Goal: Transaction & Acquisition: Purchase product/service

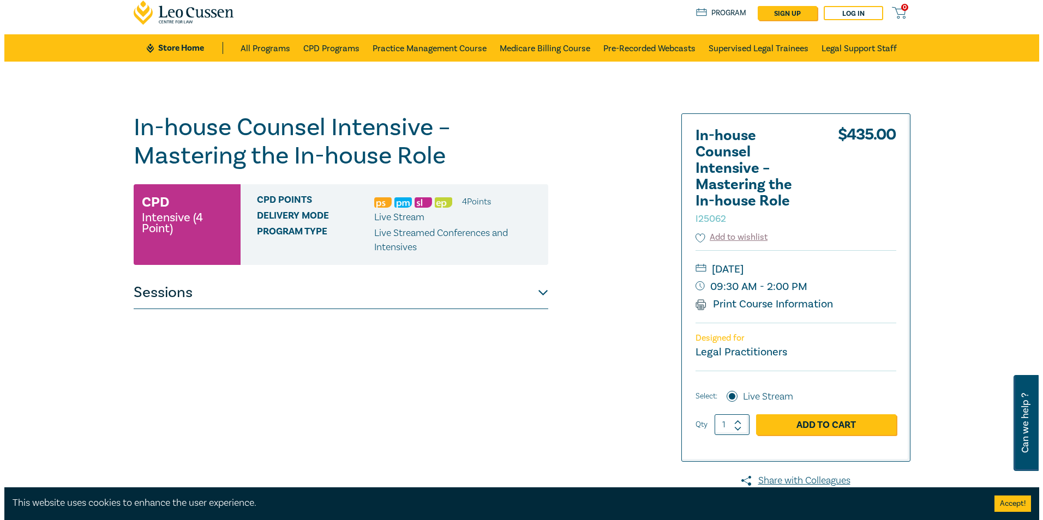
scroll to position [33, 0]
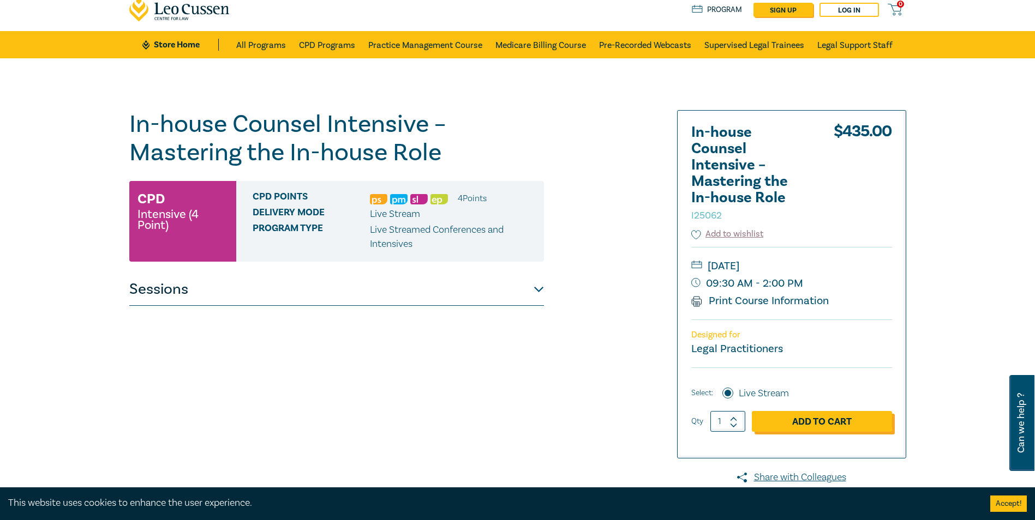
click at [804, 423] on link "Add to Cart" at bounding box center [822, 421] width 140 height 21
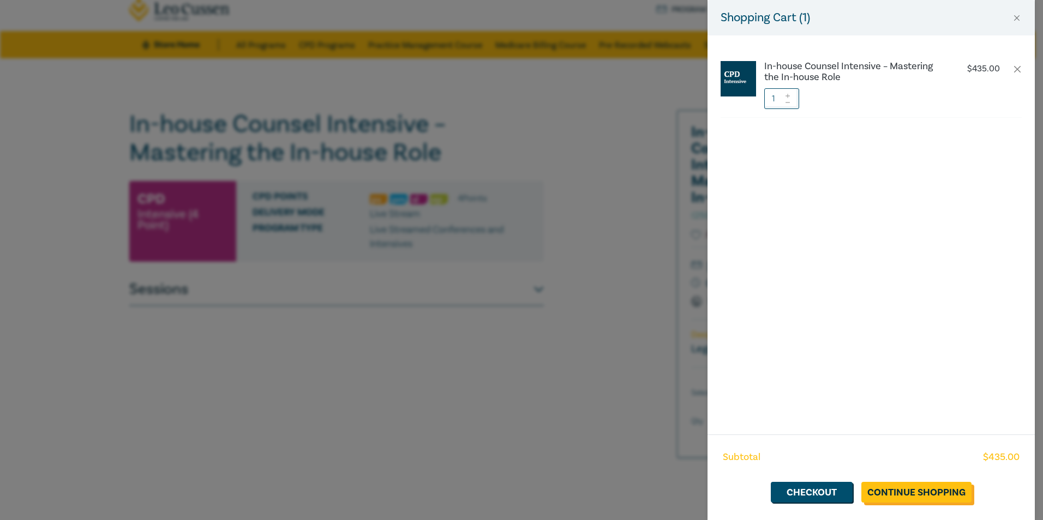
click at [907, 493] on link "Continue Shopping" at bounding box center [916, 492] width 110 height 21
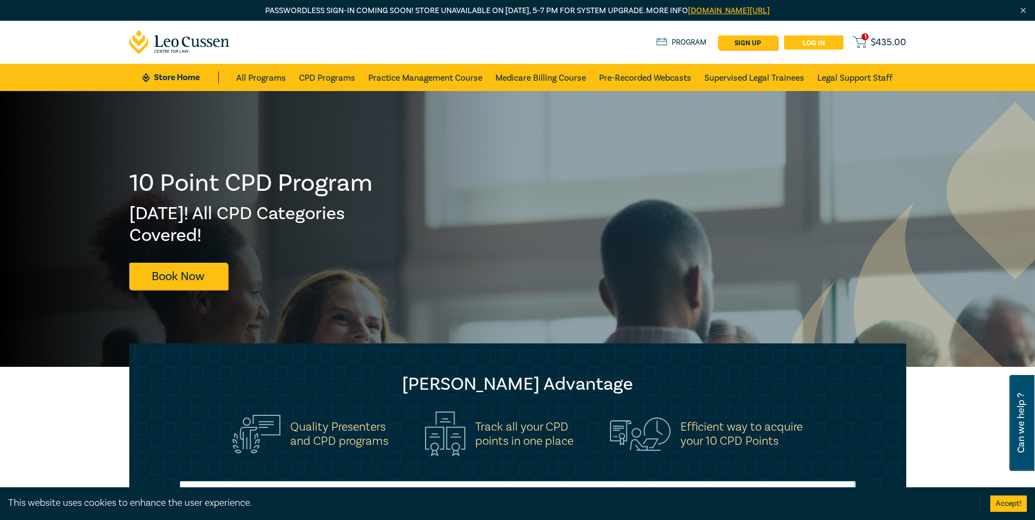
click at [799, 41] on link "Log in" at bounding box center [813, 42] width 59 height 14
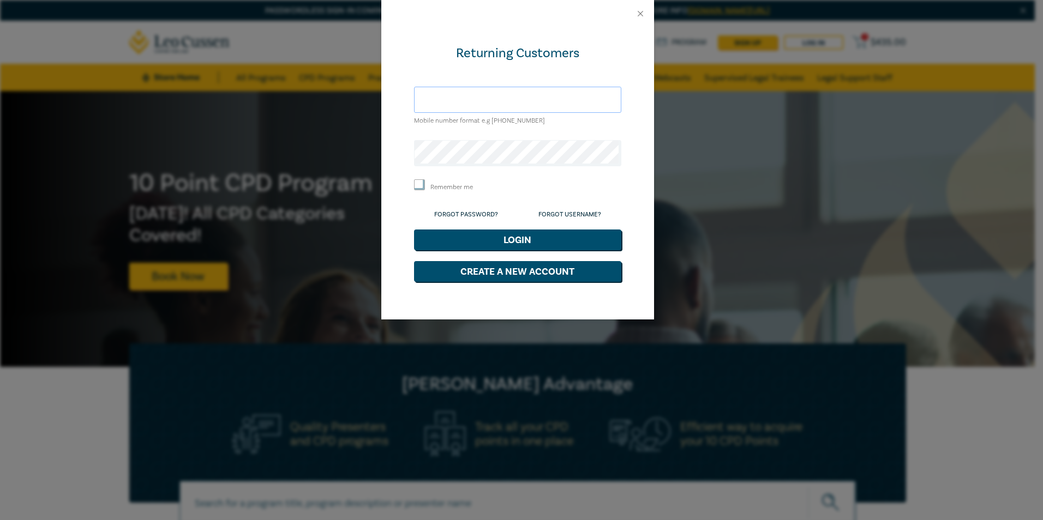
click at [483, 100] on input "text" at bounding box center [517, 100] width 207 height 26
type input "dean.staffieri@aggreko.com"
click at [418, 185] on input "Remember me" at bounding box center [419, 184] width 11 height 11
checkbox input "true"
click at [500, 236] on button "Login" at bounding box center [517, 240] width 207 height 21
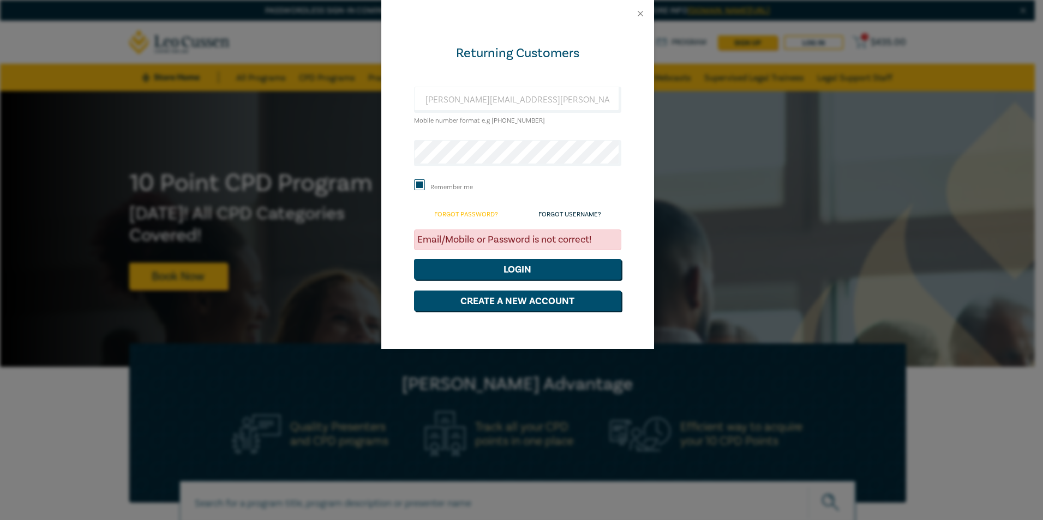
click at [475, 214] on link "Forgot Password?" at bounding box center [466, 215] width 64 height 8
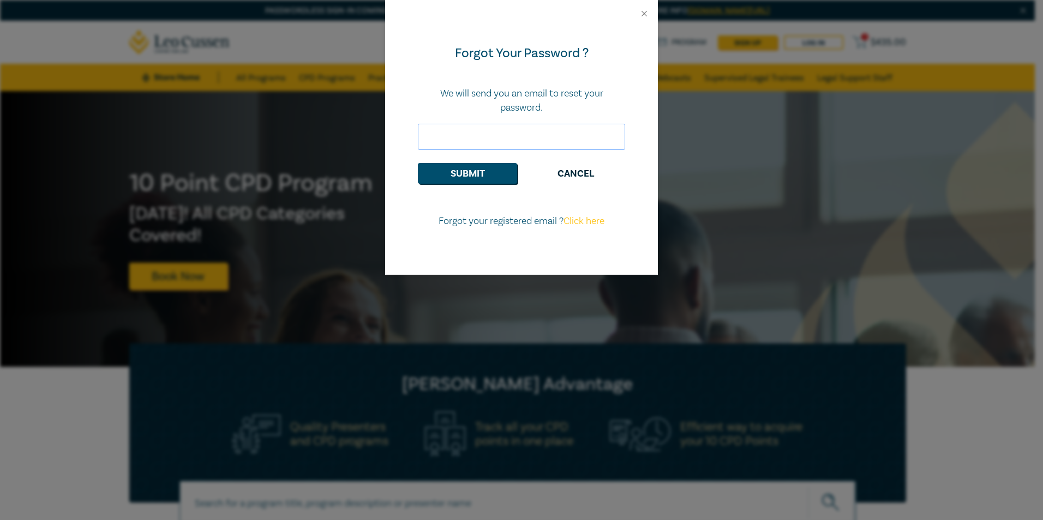
click at [478, 136] on input "email" at bounding box center [521, 137] width 207 height 26
type input "dean.staffieri@aggreko.com"
click at [485, 180] on button "Submit" at bounding box center [467, 173] width 99 height 21
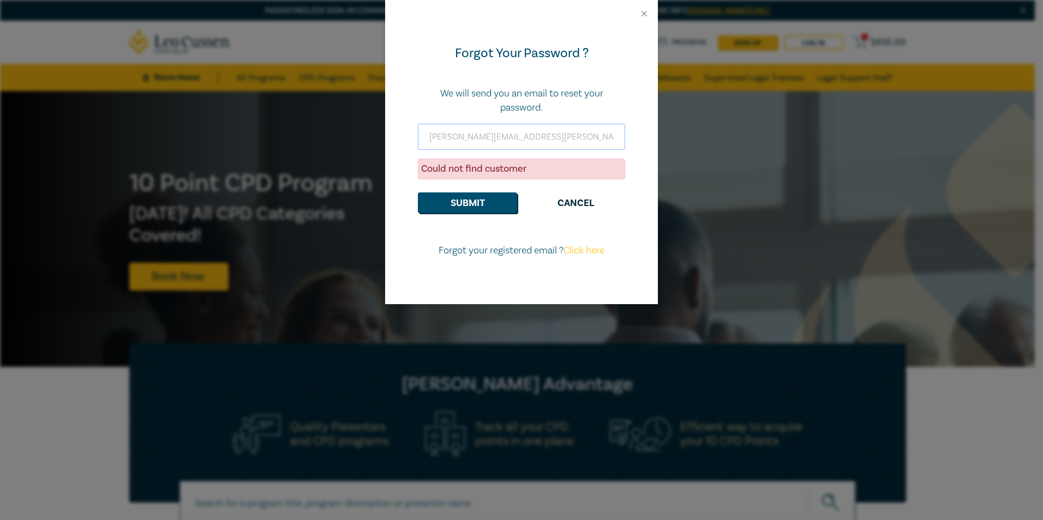
click at [507, 140] on input "dean.staffieri@aggreko.com" at bounding box center [521, 137] width 207 height 26
drag, startPoint x: 538, startPoint y: 136, endPoint x: 394, endPoint y: 130, distance: 144.1
click at [394, 130] on div "Forgot Your Password ? We will send you an email to reset your password. dean.s…" at bounding box center [521, 165] width 273 height 277
click at [644, 13] on button "Close" at bounding box center [644, 14] width 10 height 10
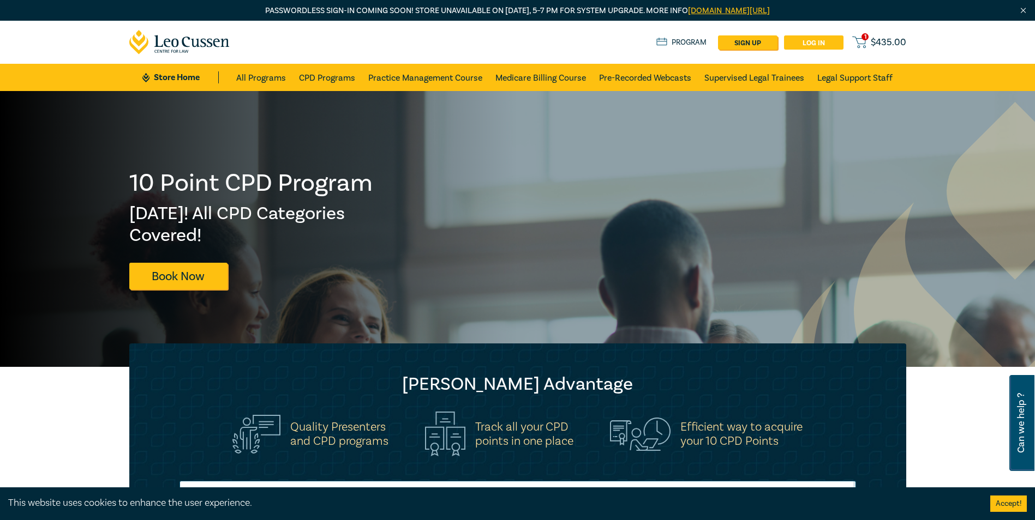
click at [821, 41] on link "Log in" at bounding box center [813, 42] width 59 height 14
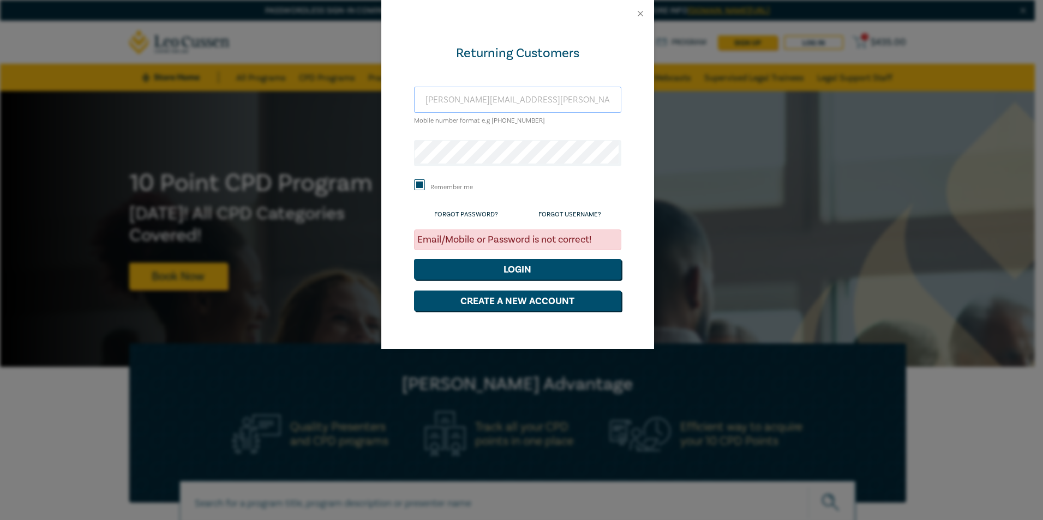
click at [520, 100] on input "dean.staffieri@aggreko.com" at bounding box center [517, 100] width 207 height 26
type input "m"
click at [557, 101] on input "staff" at bounding box center [517, 100] width 207 height 26
type input "STAFFIERIDEAN@GMAIL.COM"
click at [504, 269] on button "Login" at bounding box center [517, 269] width 207 height 21
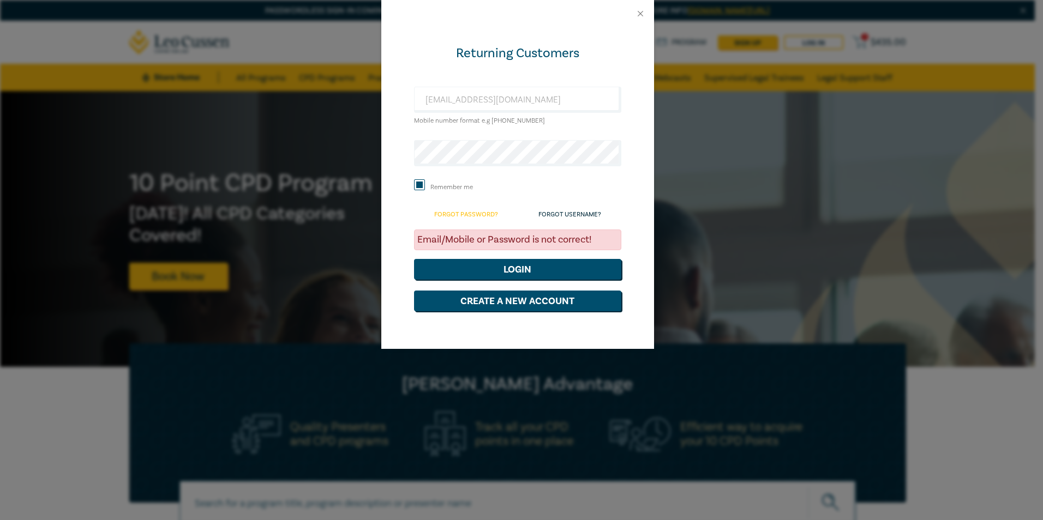
click at [473, 213] on link "Forgot Password?" at bounding box center [466, 215] width 64 height 8
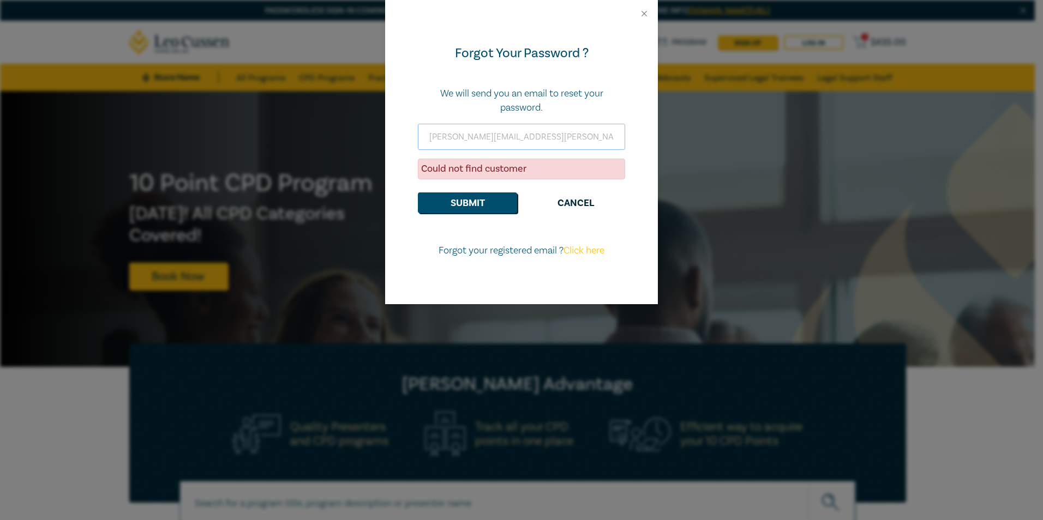
click at [508, 131] on input "dean.staffieri@aggreko.com" at bounding box center [521, 137] width 207 height 26
drag, startPoint x: 548, startPoint y: 136, endPoint x: 394, endPoint y: 130, distance: 153.4
click at [394, 130] on div "Forgot Your Password ? We will send you an email to reset your password. dean.s…" at bounding box center [521, 165] width 273 height 277
type input "STAFFIERIDEAN@GMAIL.COM"
click at [584, 252] on link "Click here" at bounding box center [583, 250] width 41 height 13
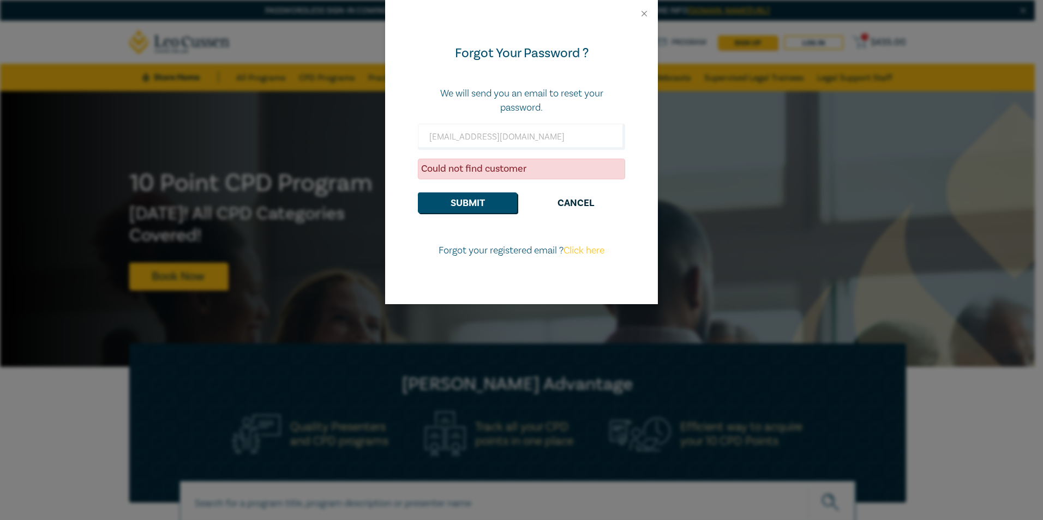
select select "AU"
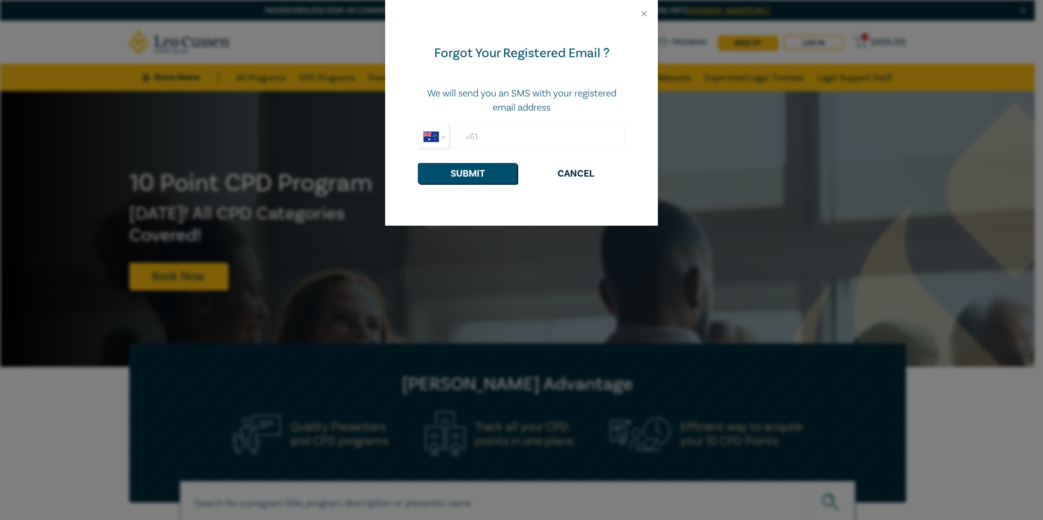
click at [515, 134] on input "+61" at bounding box center [539, 137] width 171 height 26
type input "+61 0408 755 706"
click at [477, 175] on button "Submit" at bounding box center [467, 173] width 99 height 21
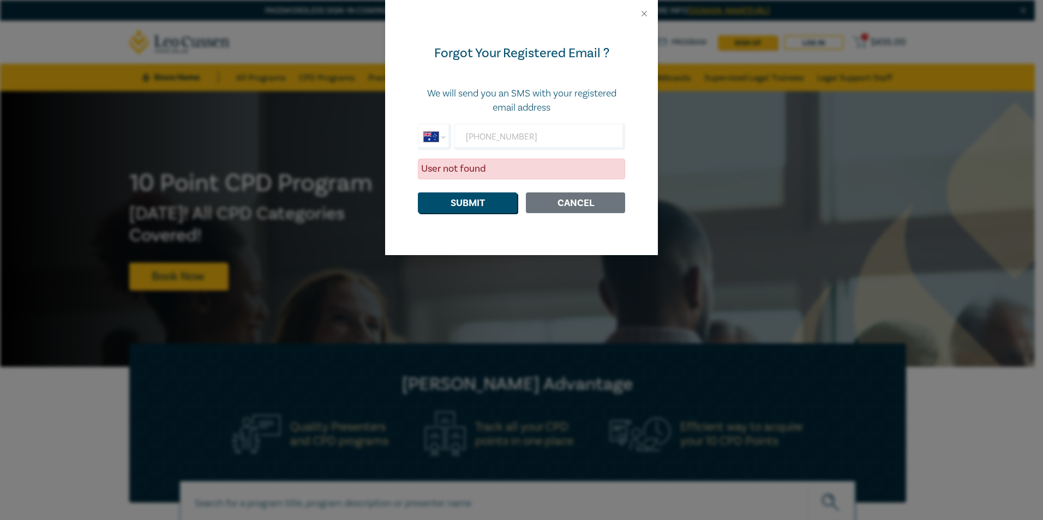
click at [572, 202] on button "Cancel" at bounding box center [575, 203] width 99 height 21
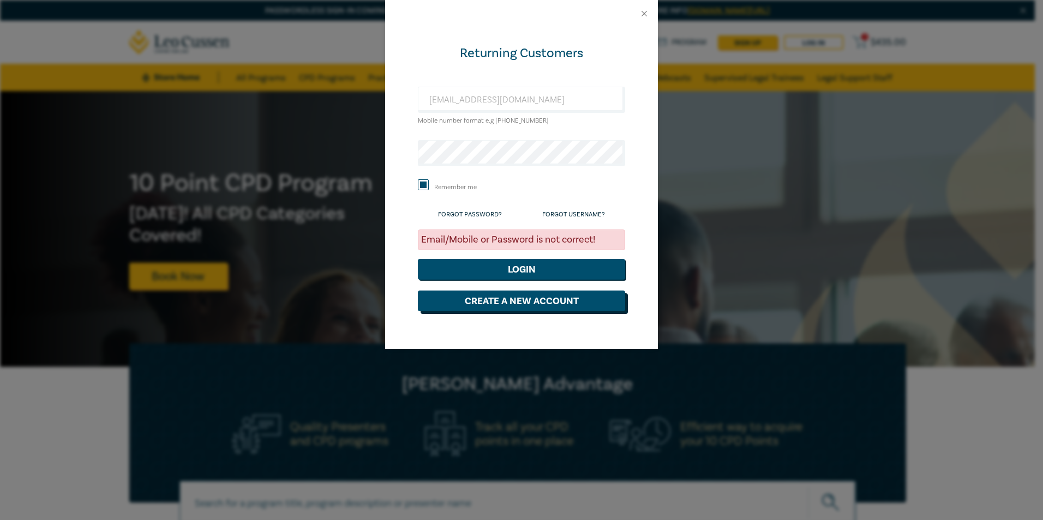
click at [518, 305] on button "Create a New Account" at bounding box center [521, 301] width 207 height 21
select select "AU"
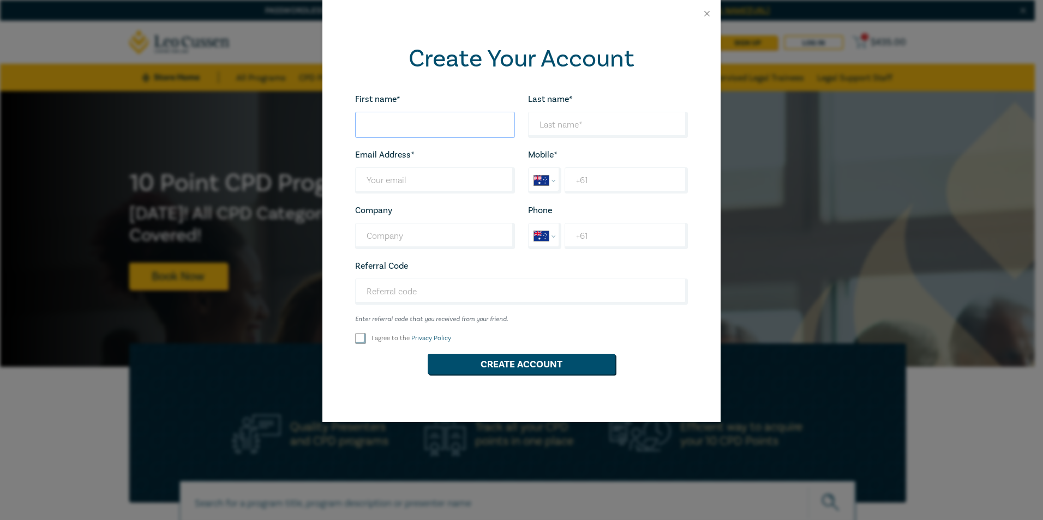
click at [408, 123] on input "First name*" at bounding box center [435, 125] width 160 height 26
type input "Dino"
click at [554, 123] on input "Last name*" at bounding box center [608, 125] width 160 height 26
type input "Staffieri"
click at [383, 177] on input "Last name*" at bounding box center [435, 180] width 160 height 26
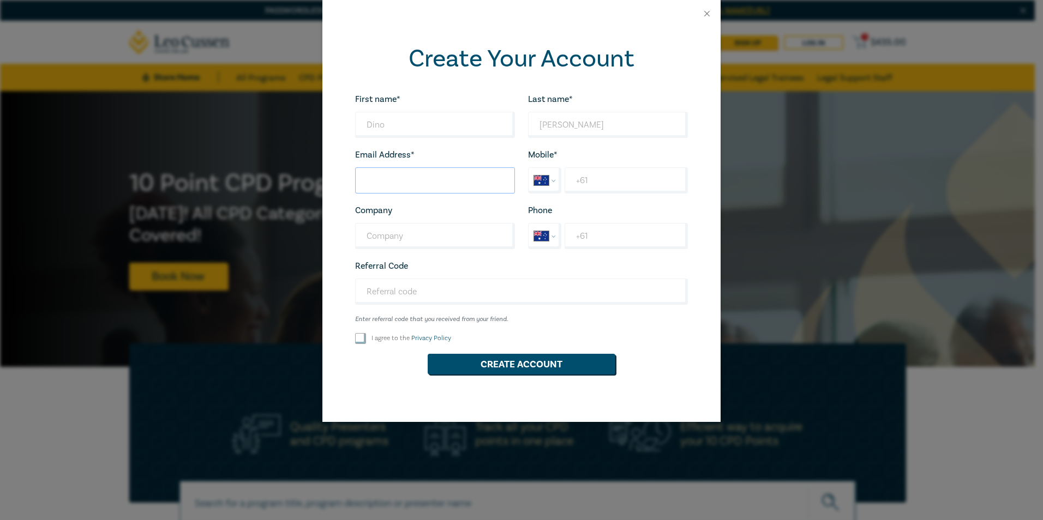
type input "dean.staffieri@aggreko.com"
type input "Aggreko Generator Rentals Pty Ltd"
click at [626, 182] on input "+61" at bounding box center [626, 180] width 123 height 26
type input "+61 0408 755 706"
drag, startPoint x: 437, startPoint y: 237, endPoint x: 425, endPoint y: 236, distance: 11.6
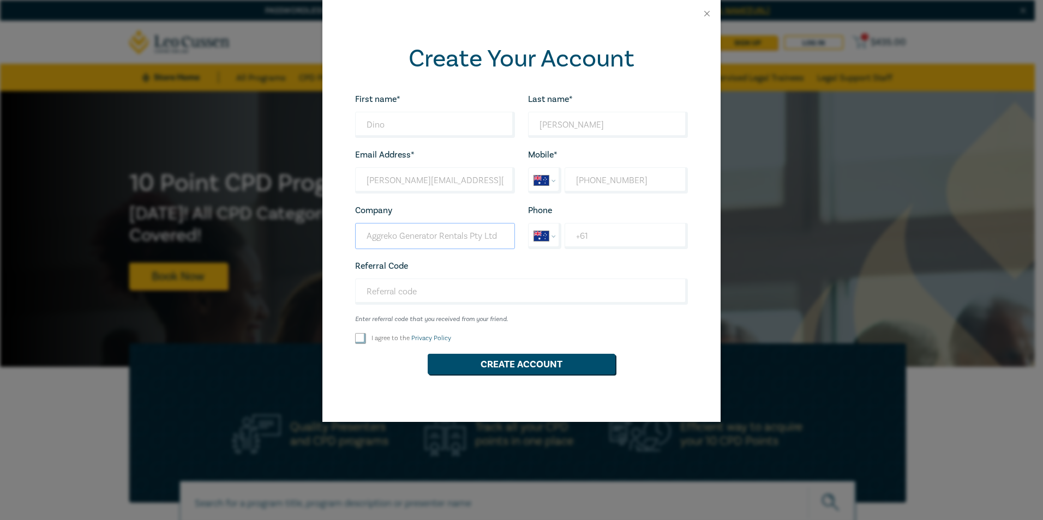
click at [437, 237] on input "Aggreko Generator Rentals Pty Ltd" at bounding box center [435, 236] width 160 height 26
drag, startPoint x: 399, startPoint y: 237, endPoint x: 469, endPoint y: 238, distance: 69.8
click at [469, 238] on input "Aggreko Generator Rentals Pty Ltd" at bounding box center [435, 236] width 160 height 26
type input "Aggreko Australia Pty Ltd"
type input "dean.staffieri@aggreko.com"
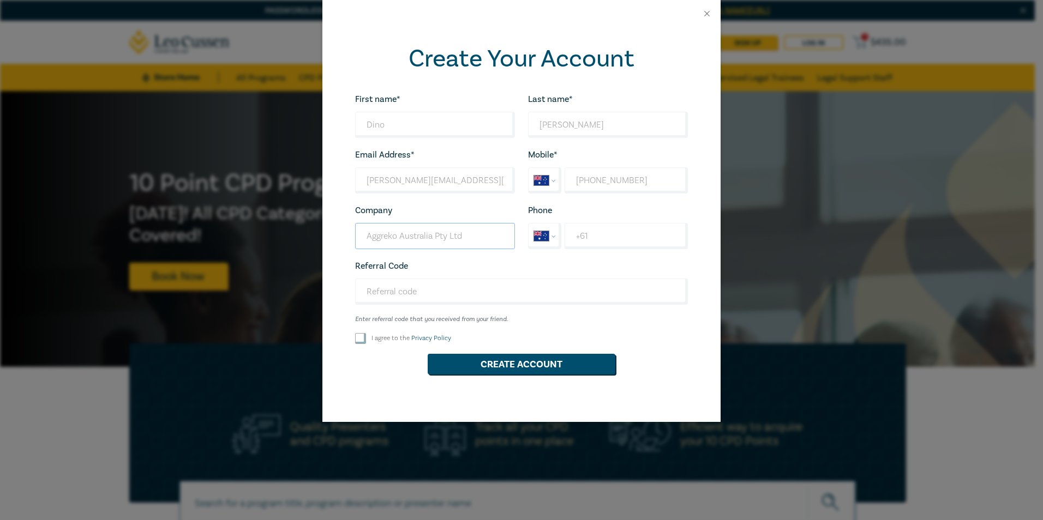
type input "Aggreko Australia Pty Ltd"
click at [359, 339] on input "I agree to the Privacy Policy" at bounding box center [360, 338] width 11 height 11
checkbox input "true"
click at [515, 368] on button "Create Account" at bounding box center [522, 364] width 188 height 21
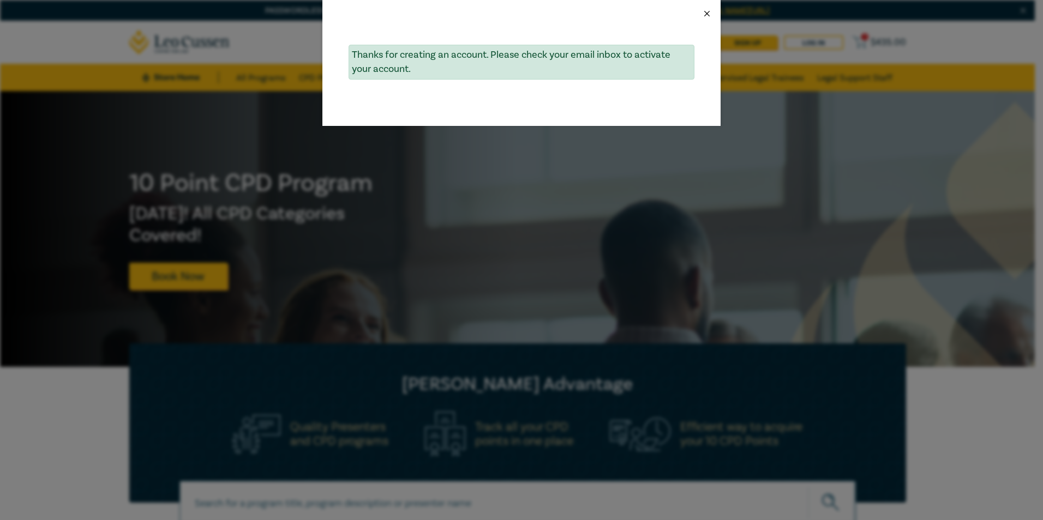
click at [708, 13] on button "Close" at bounding box center [707, 14] width 10 height 10
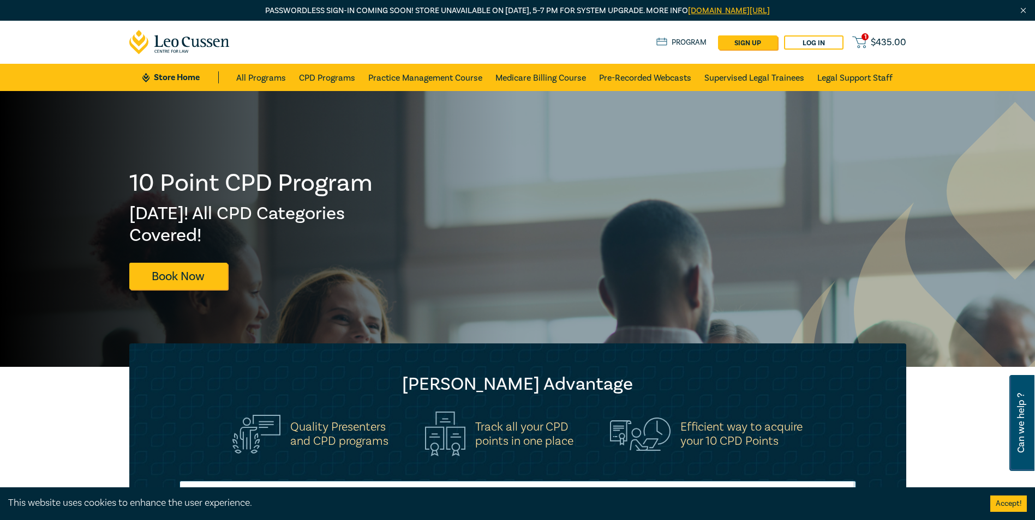
click at [875, 39] on span "$ 435.00" at bounding box center [888, 43] width 35 height 12
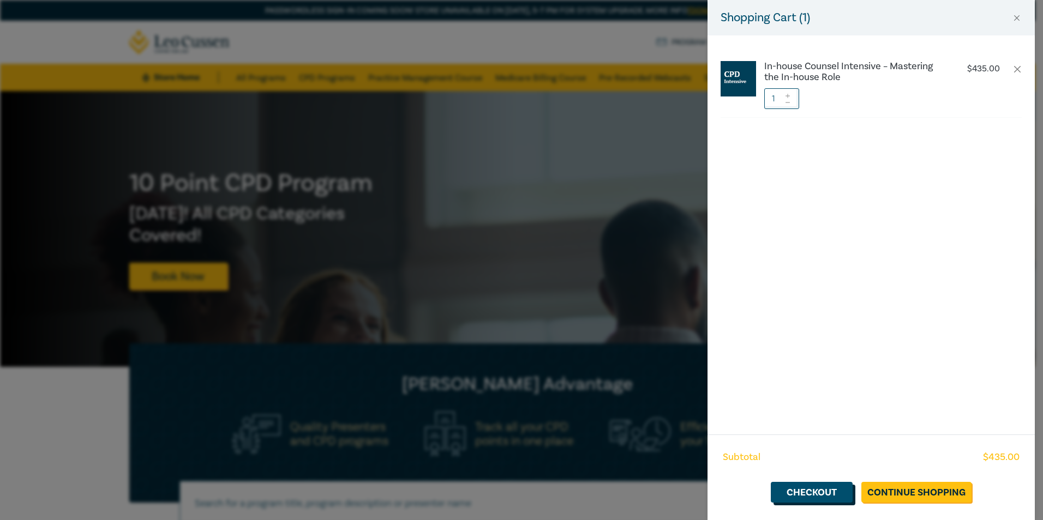
click at [802, 491] on link "Checkout" at bounding box center [812, 492] width 82 height 21
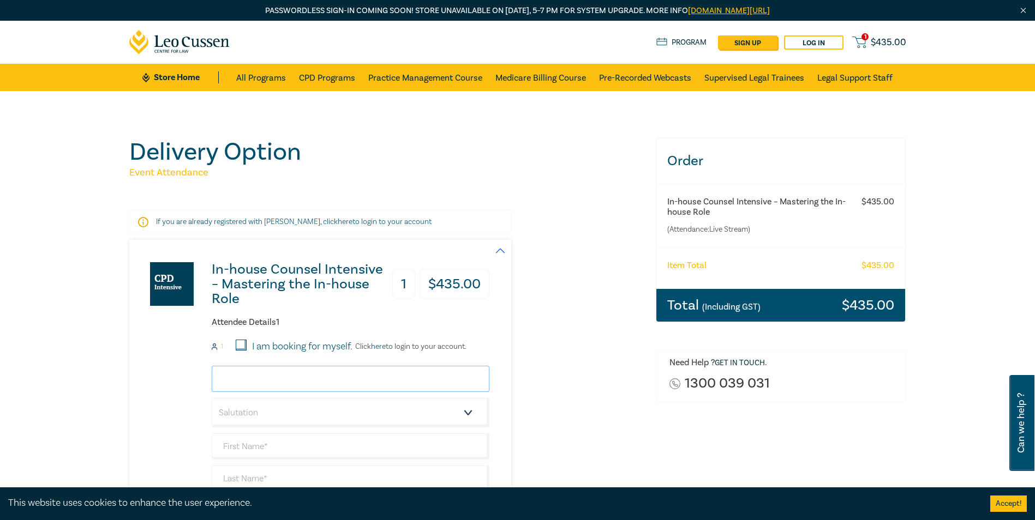
click at [321, 373] on input "email" at bounding box center [351, 379] width 278 height 26
type input "dean.staffieri@aggreko.com"
type input "Dino"
type input "Staffieri"
type input "Aggreko Generator Rentals"
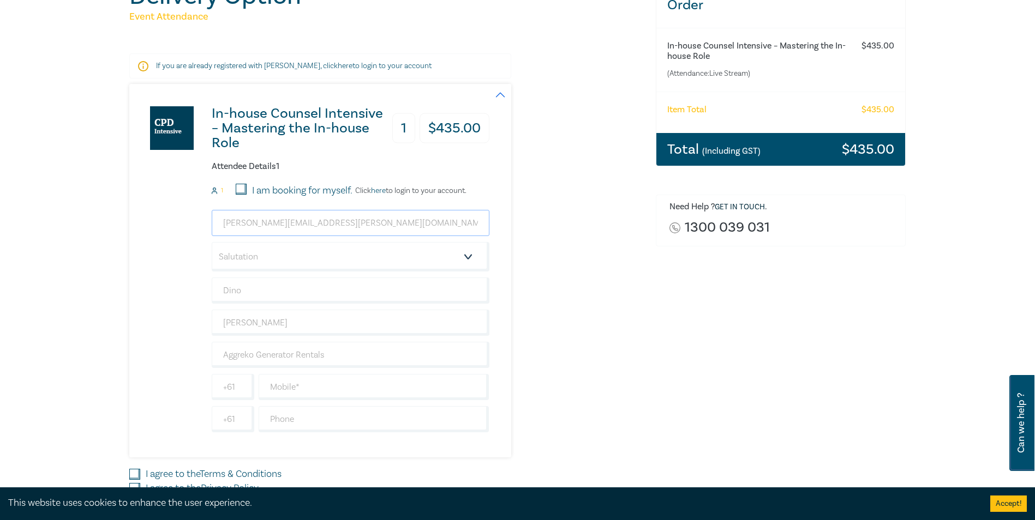
scroll to position [182, 0]
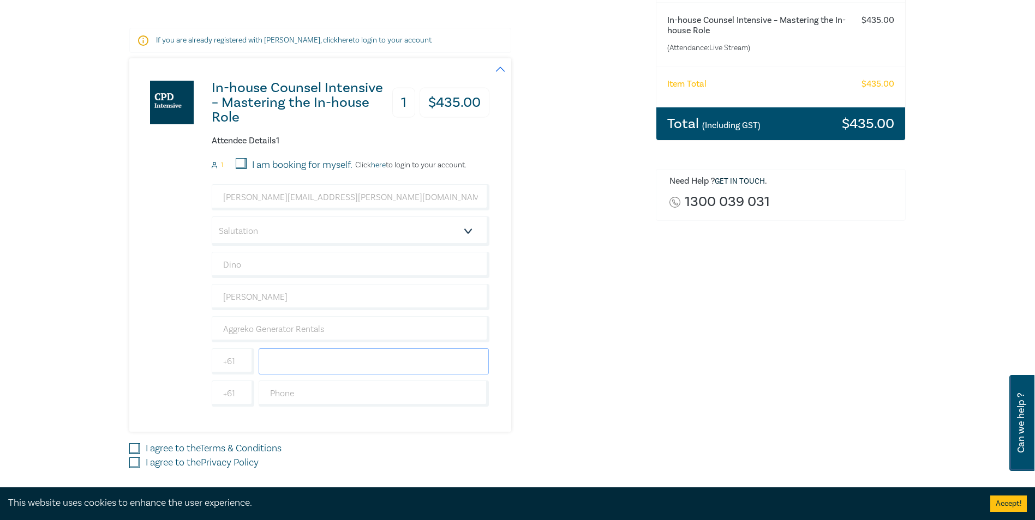
click at [319, 359] on input "text" at bounding box center [374, 362] width 231 height 26
type input "0408755706"
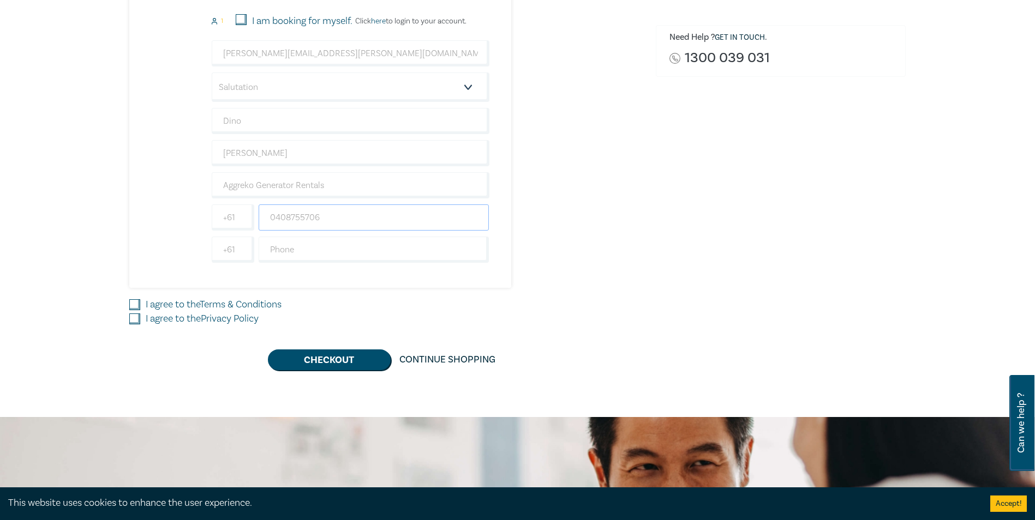
scroll to position [364, 0]
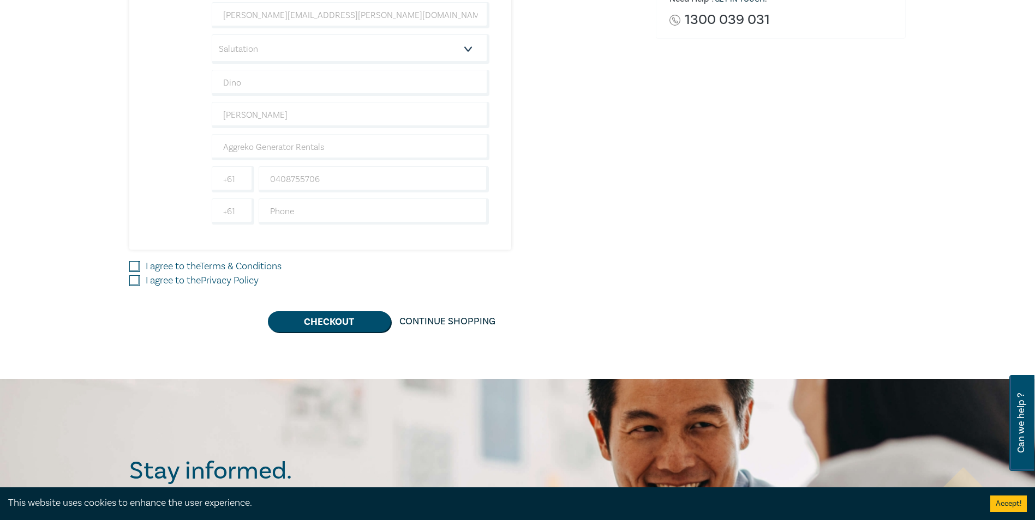
click at [133, 264] on input "I agree to the Terms & Conditions" at bounding box center [134, 266] width 11 height 11
checkbox input "true"
click at [134, 280] on input "I agree to the Privacy Policy" at bounding box center [134, 280] width 11 height 11
checkbox input "true"
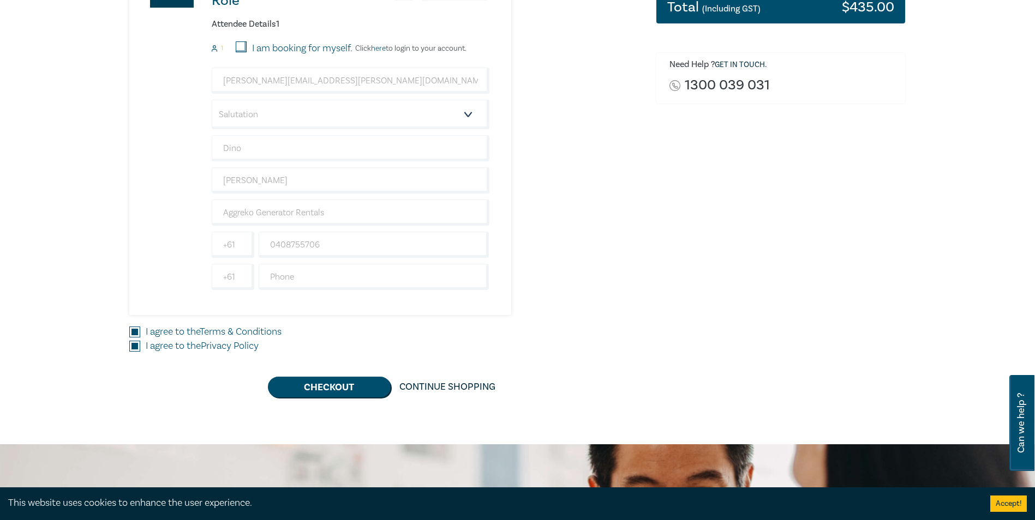
scroll to position [273, 0]
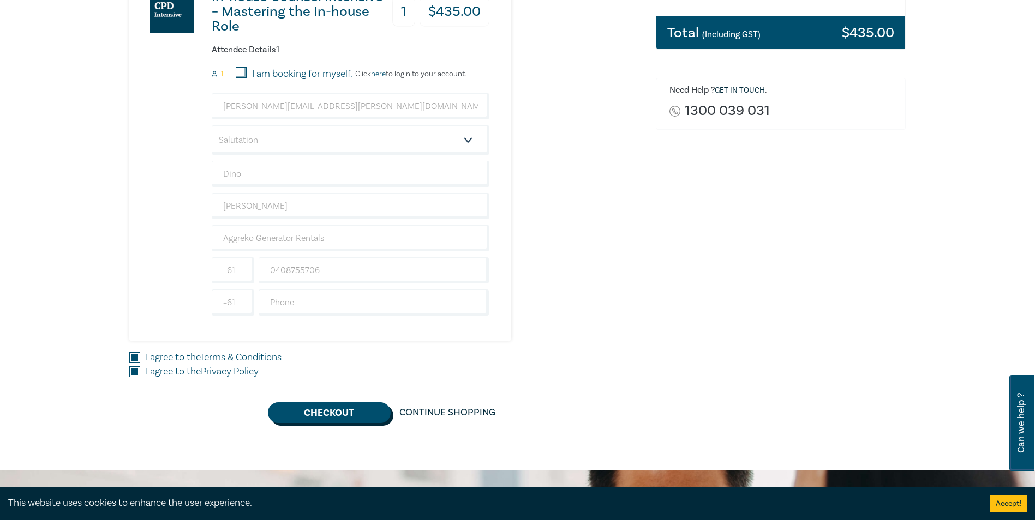
click at [341, 413] on button "Checkout" at bounding box center [329, 413] width 123 height 21
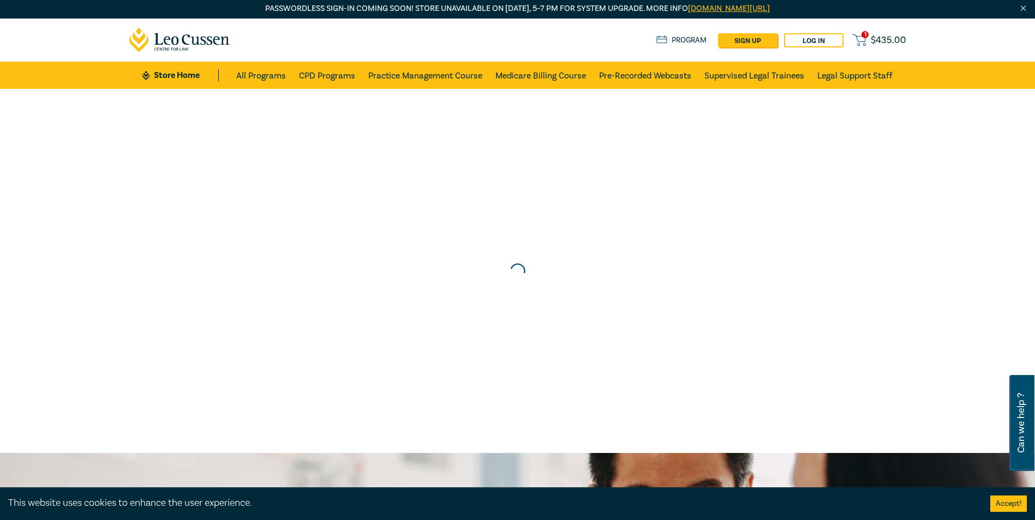
scroll to position [0, 0]
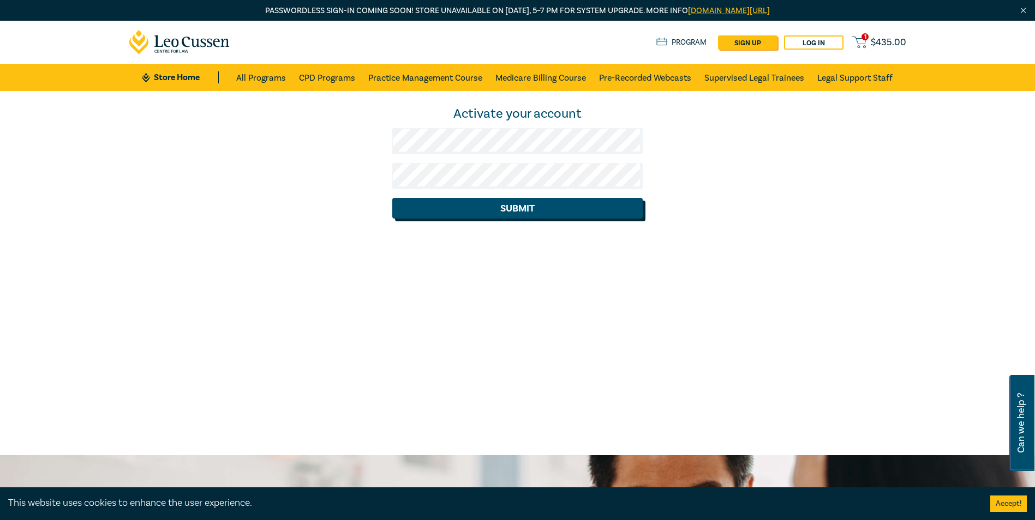
click at [508, 211] on button "Submit" at bounding box center [517, 208] width 250 height 21
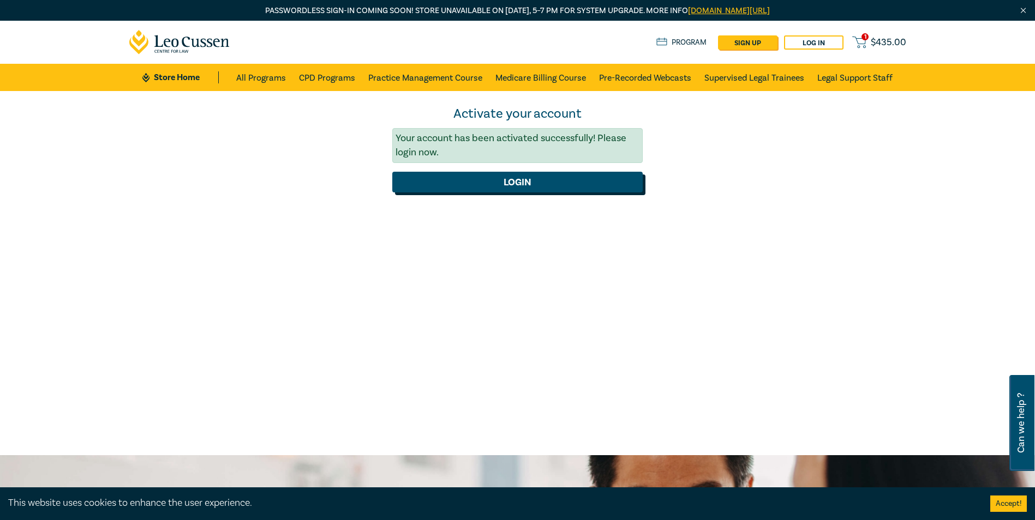
click at [524, 189] on button "Login" at bounding box center [517, 182] width 250 height 21
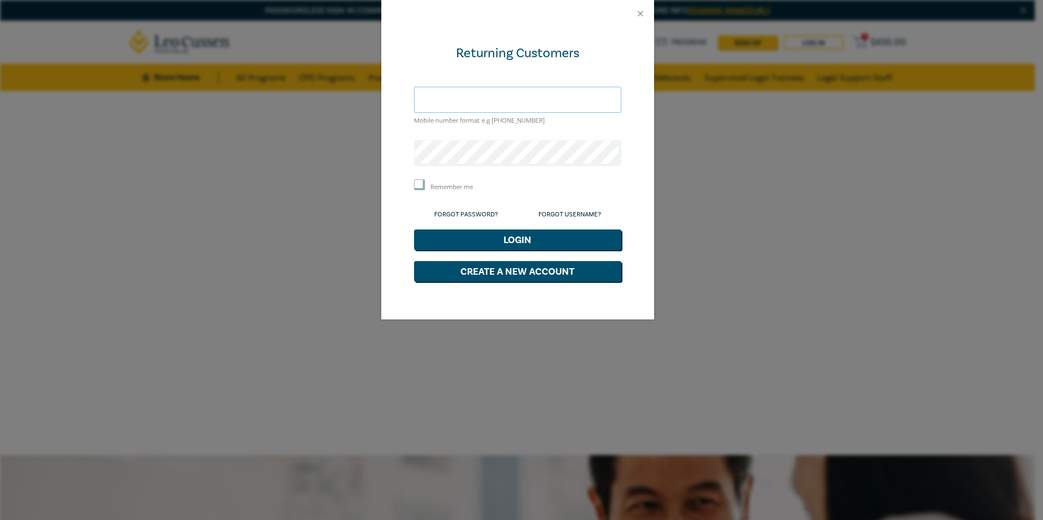
click at [496, 98] on input "text" at bounding box center [517, 100] width 207 height 26
type input "dean.staffieri@aggreko.com"
click at [421, 184] on input "Remember me" at bounding box center [419, 184] width 11 height 11
checkbox input "true"
click at [518, 243] on button "Login" at bounding box center [517, 240] width 207 height 21
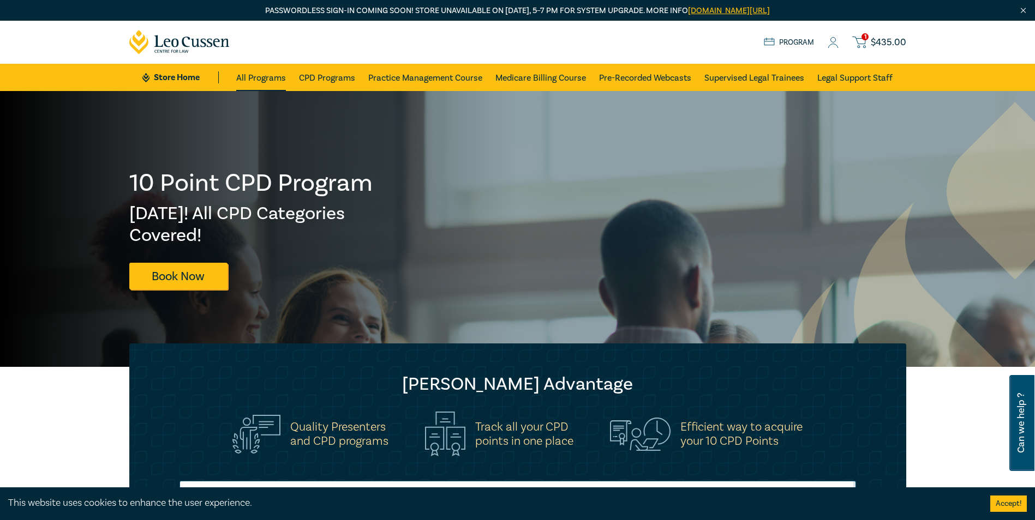
click at [261, 80] on link "All Programs" at bounding box center [261, 77] width 50 height 27
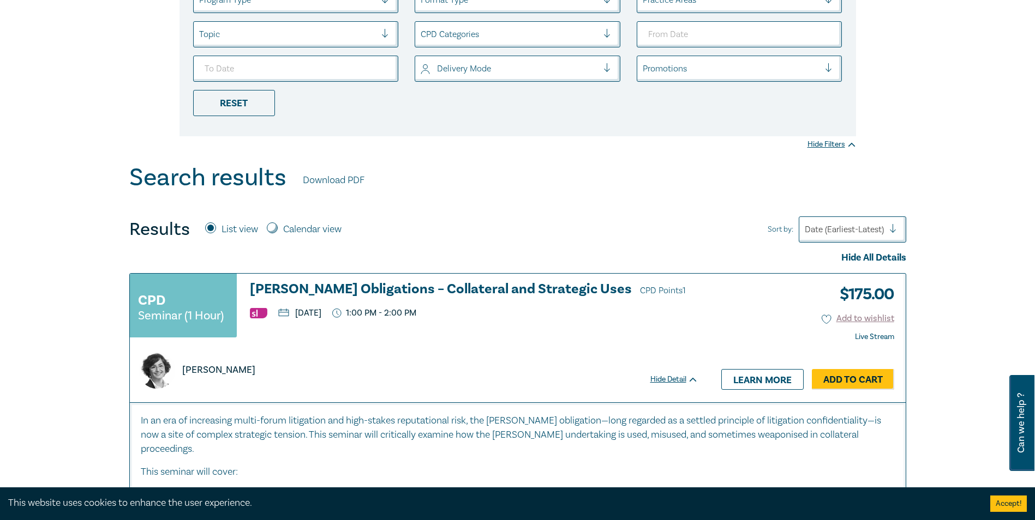
scroll to position [273, 0]
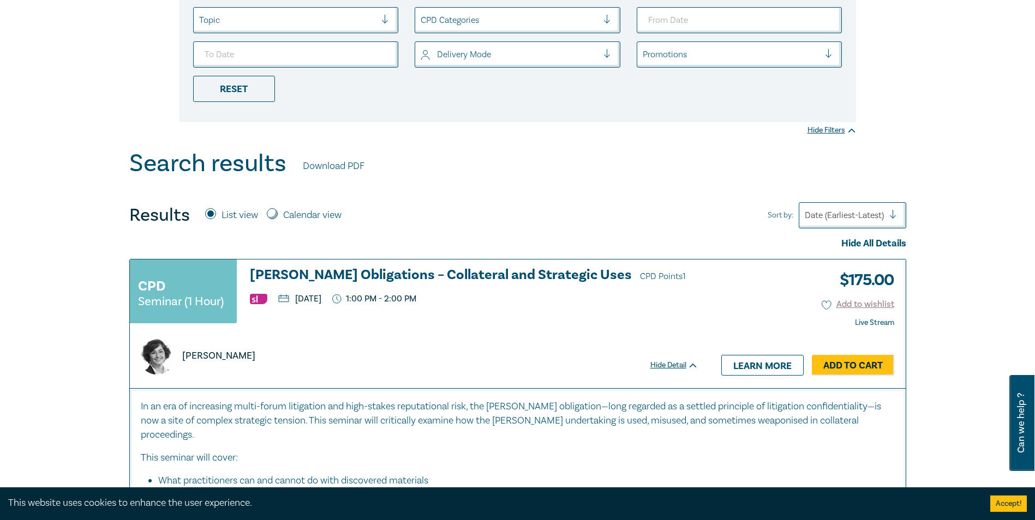
click at [269, 214] on input "Calendar view" at bounding box center [272, 213] width 11 height 11
radio input "true"
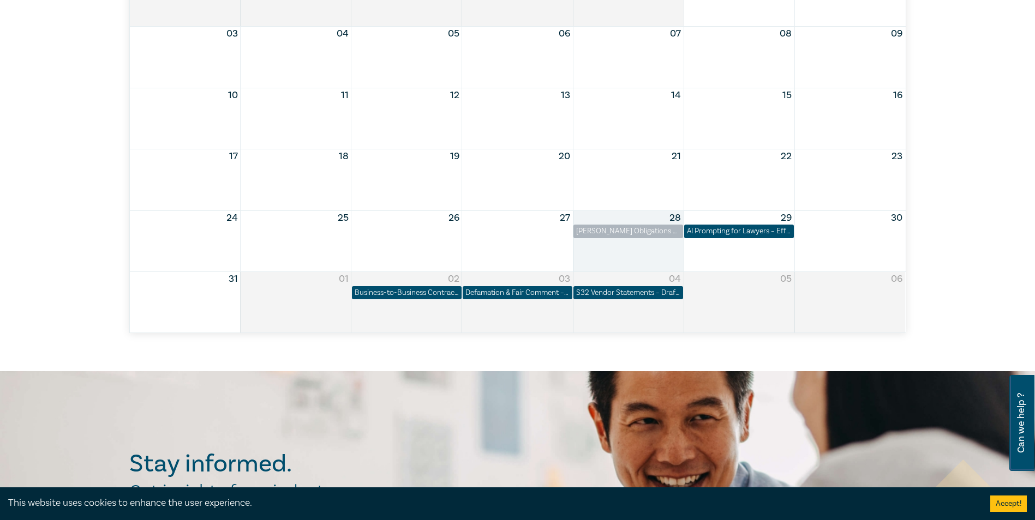
scroll to position [545, 0]
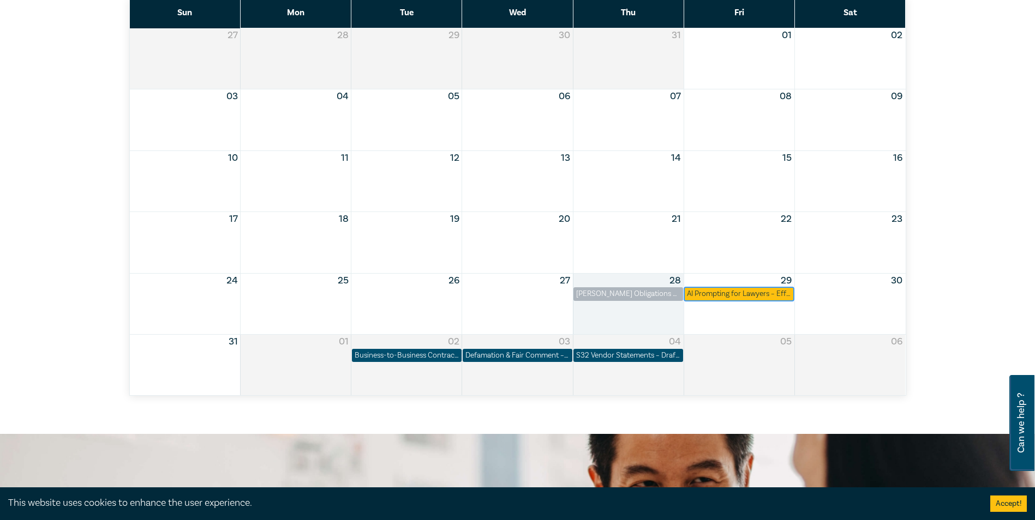
click at [736, 295] on div "AI Prompting for Lawyers – Effective Skills for Legal Practice" at bounding box center [739, 294] width 104 height 11
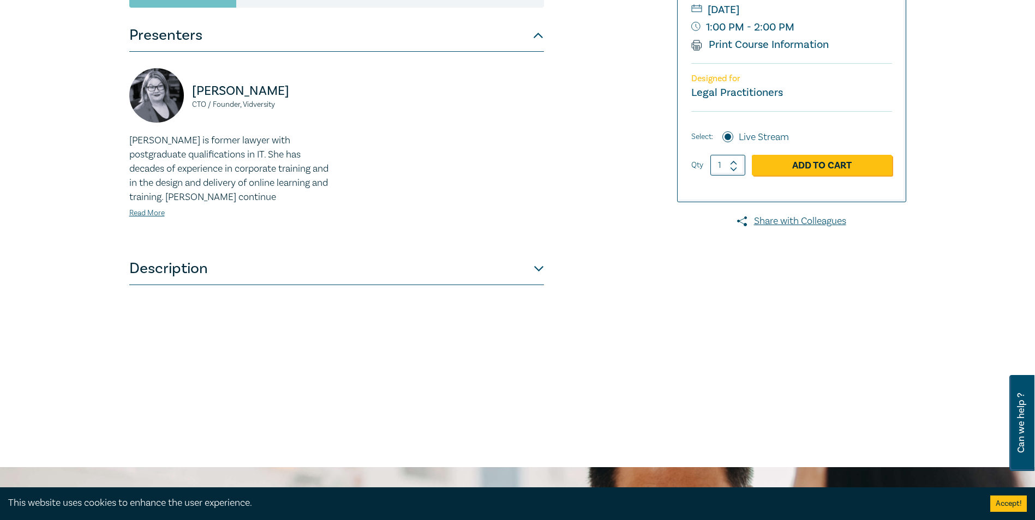
scroll to position [91, 0]
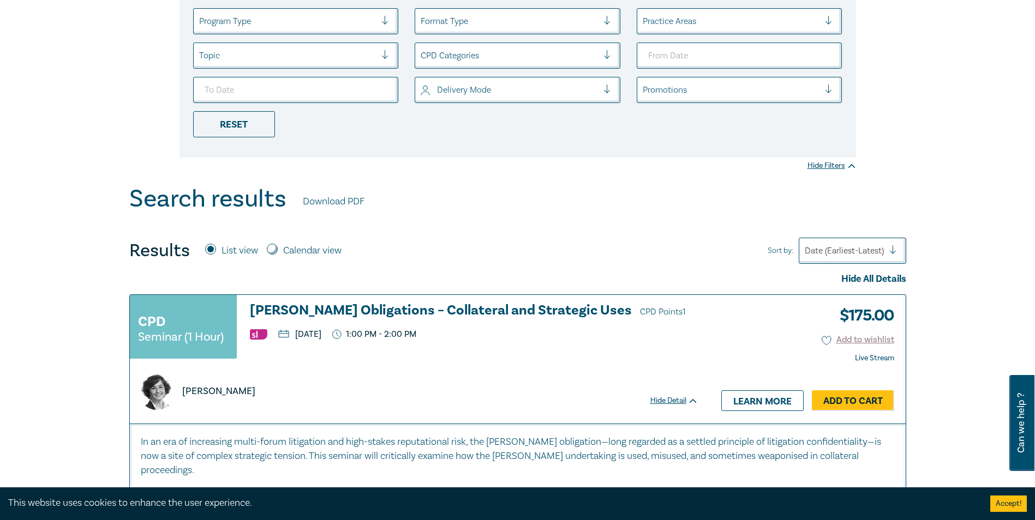
scroll to position [273, 0]
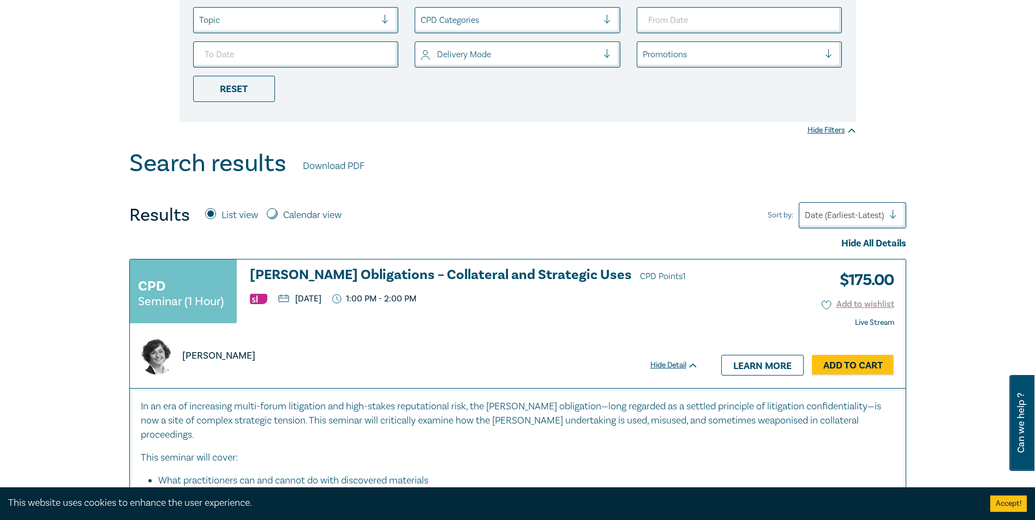
click at [270, 214] on input "Calendar view" at bounding box center [272, 213] width 11 height 11
radio input "true"
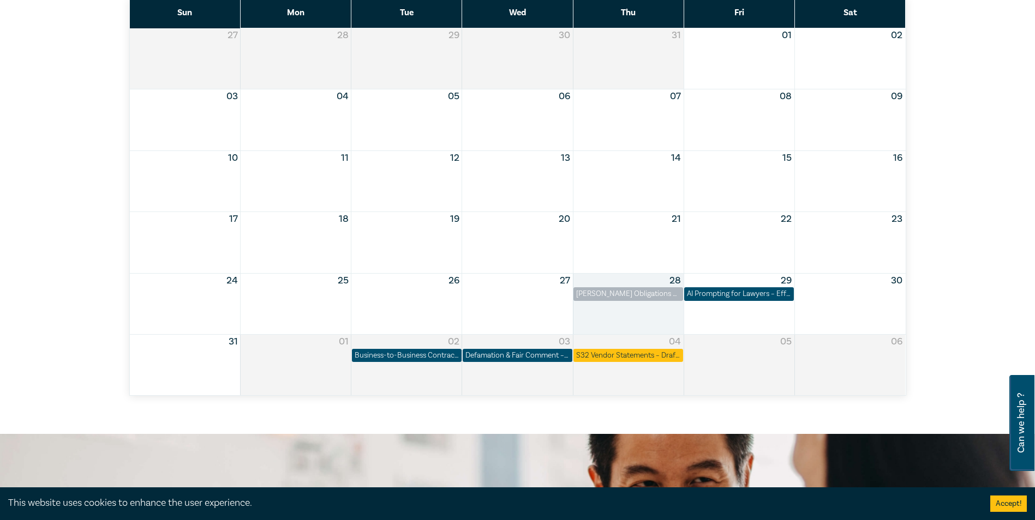
scroll to position [364, 0]
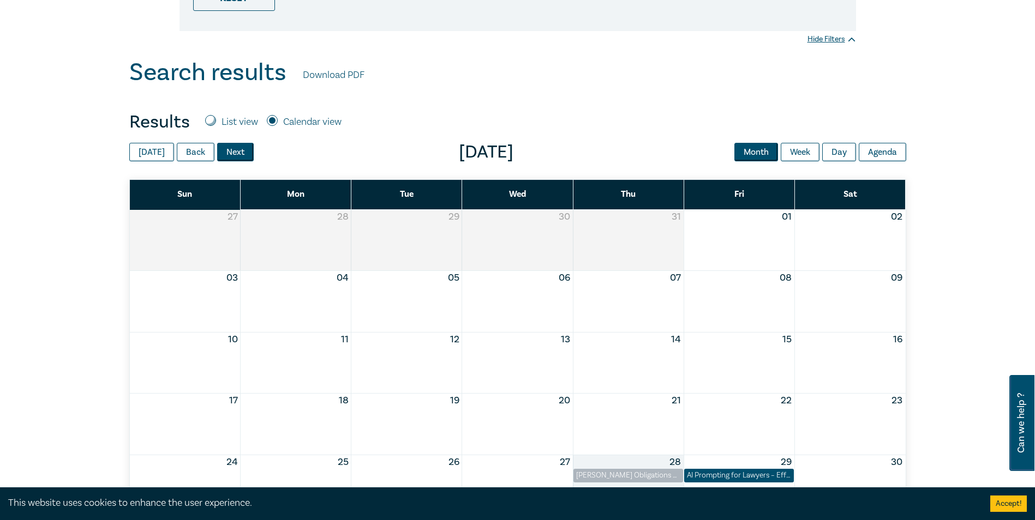
click at [240, 156] on button "Next" at bounding box center [235, 152] width 37 height 19
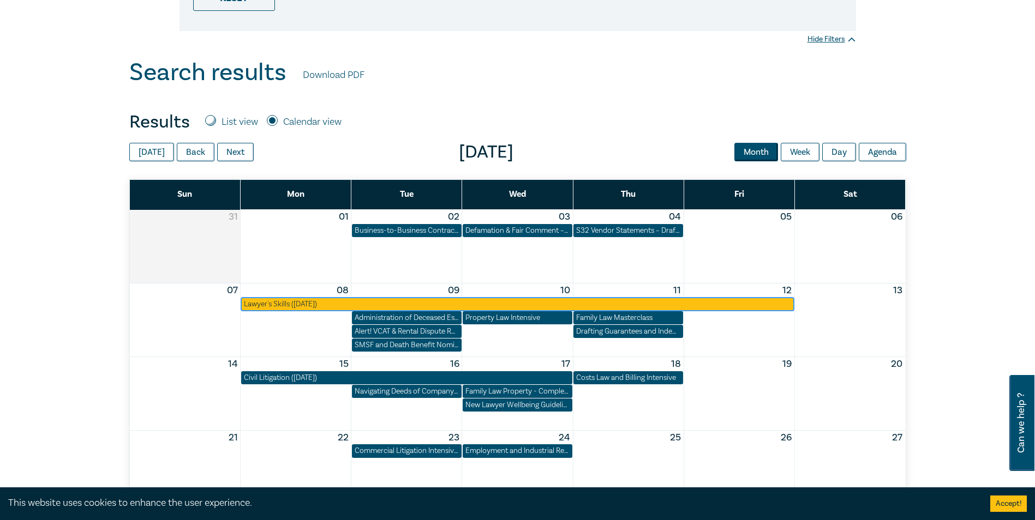
click at [278, 303] on div "Lawyer's Skills (September 2025)" at bounding box center [518, 304] width 548 height 11
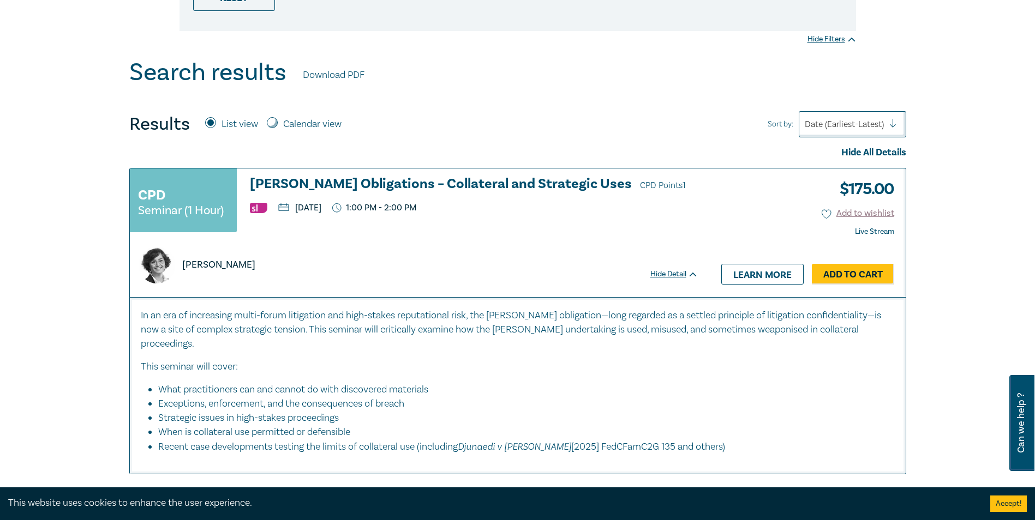
click at [269, 122] on input "Calendar view" at bounding box center [272, 122] width 11 height 11
radio input "true"
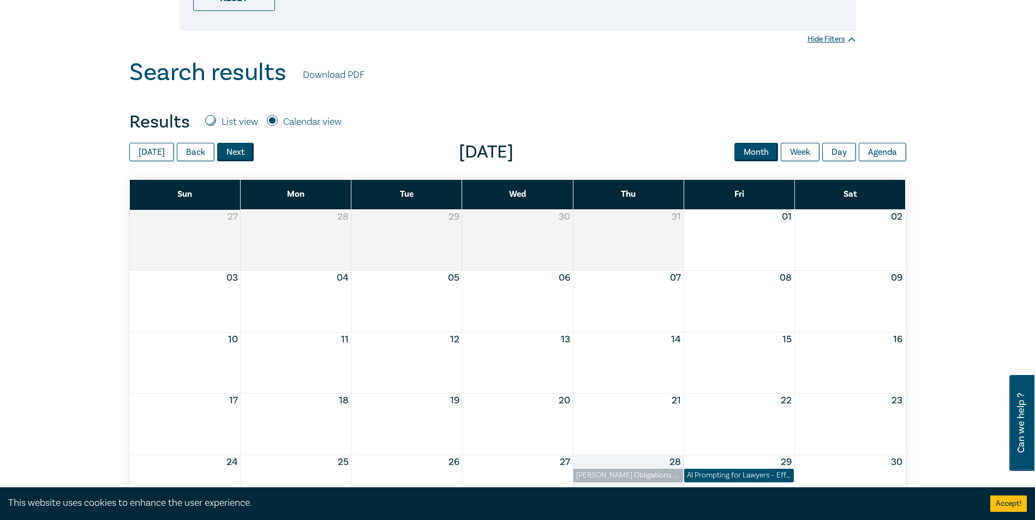
click at [223, 153] on button "Next" at bounding box center [235, 152] width 37 height 19
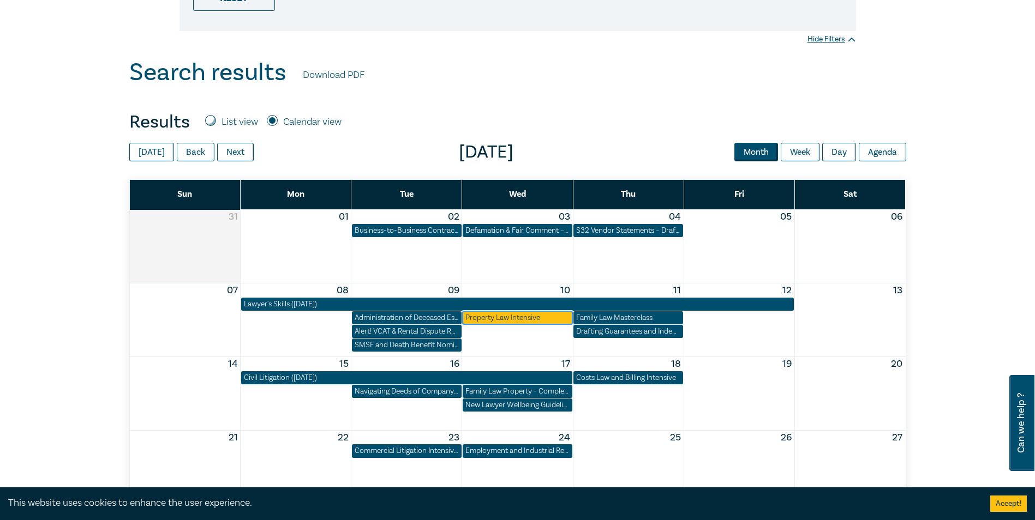
click at [508, 314] on div "Property Law Intensive" at bounding box center [517, 318] width 104 height 11
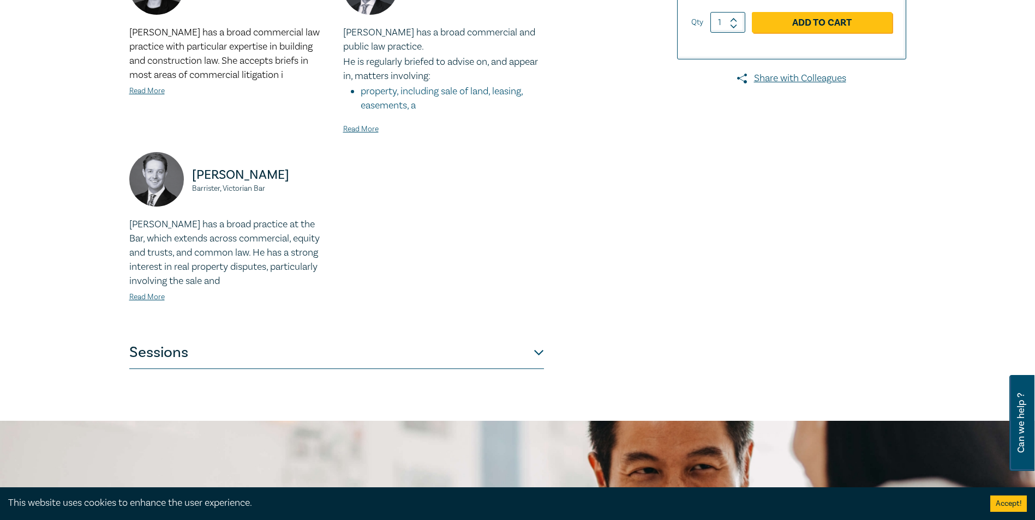
scroll to position [454, 0]
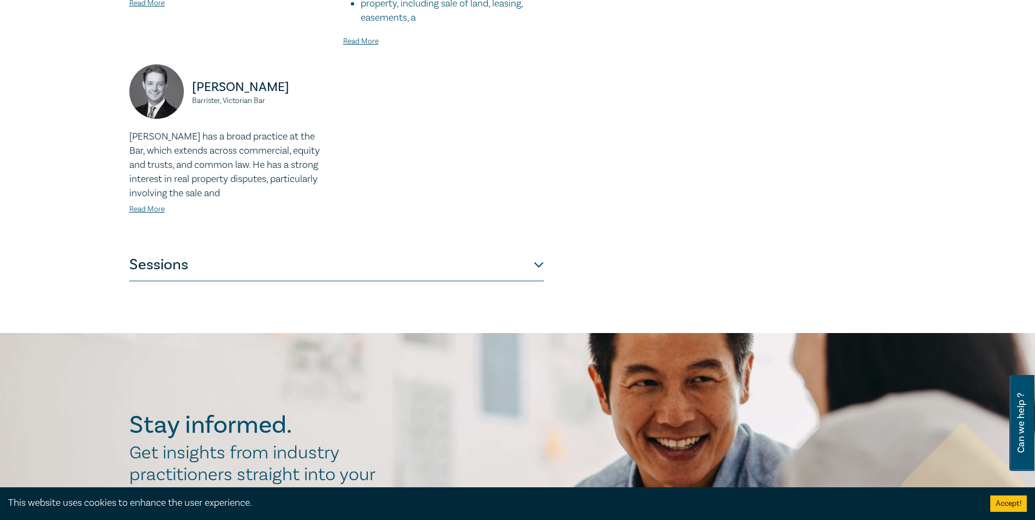
click at [536, 263] on button "Sessions" at bounding box center [336, 265] width 415 height 33
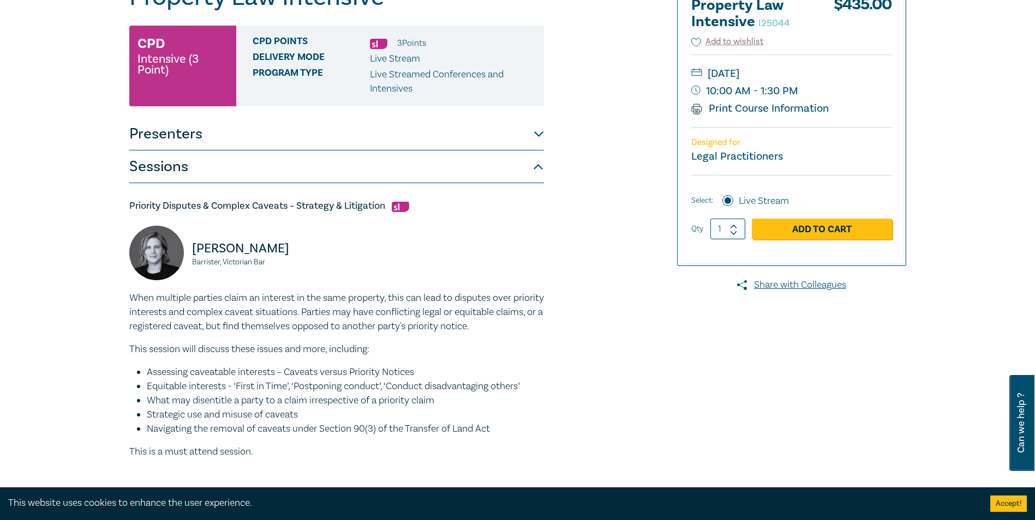
scroll to position [0, 0]
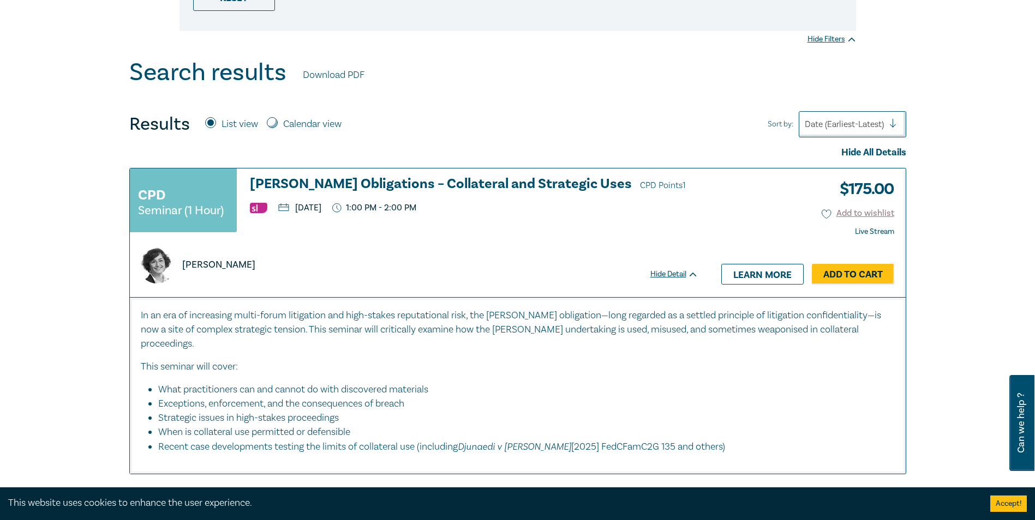
click at [274, 122] on input "Calendar view" at bounding box center [272, 122] width 11 height 11
radio input "true"
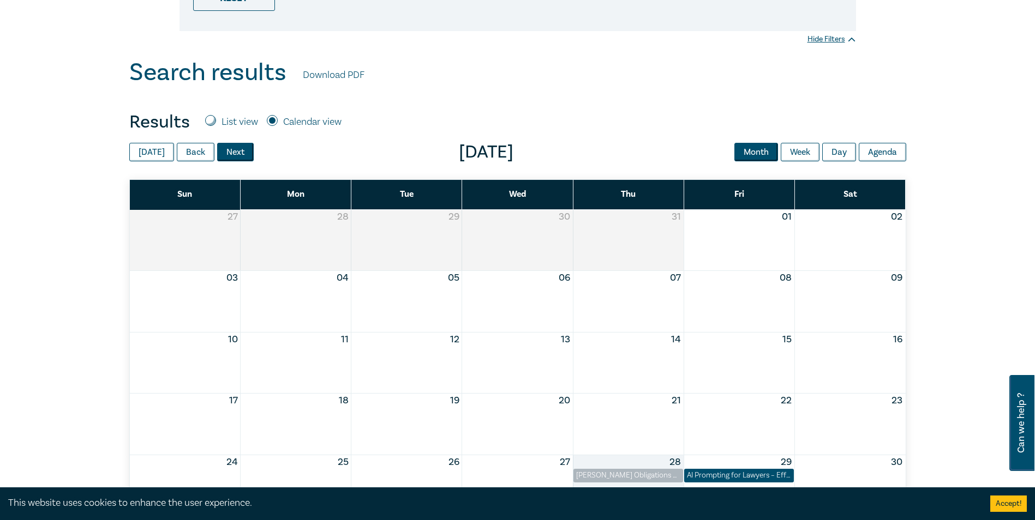
click at [234, 154] on button "Next" at bounding box center [235, 152] width 37 height 19
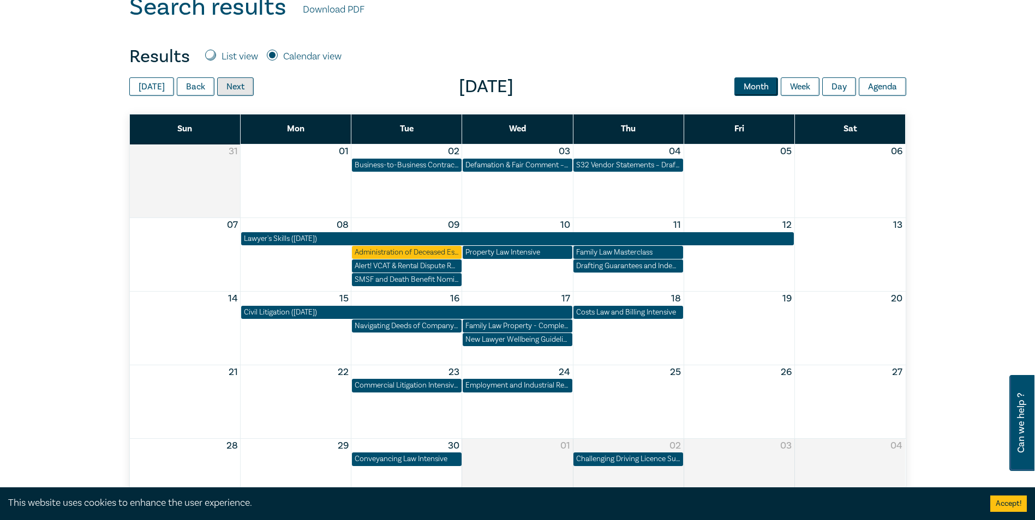
scroll to position [455, 0]
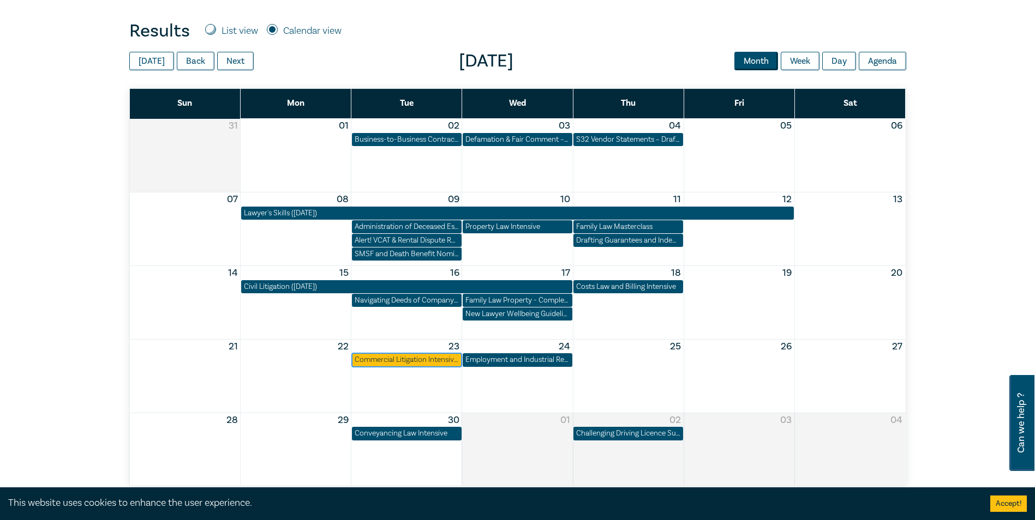
click at [416, 359] on div "Commercial Litigation Intensive - Skills and Strategies for Success in Commerci…" at bounding box center [407, 360] width 104 height 11
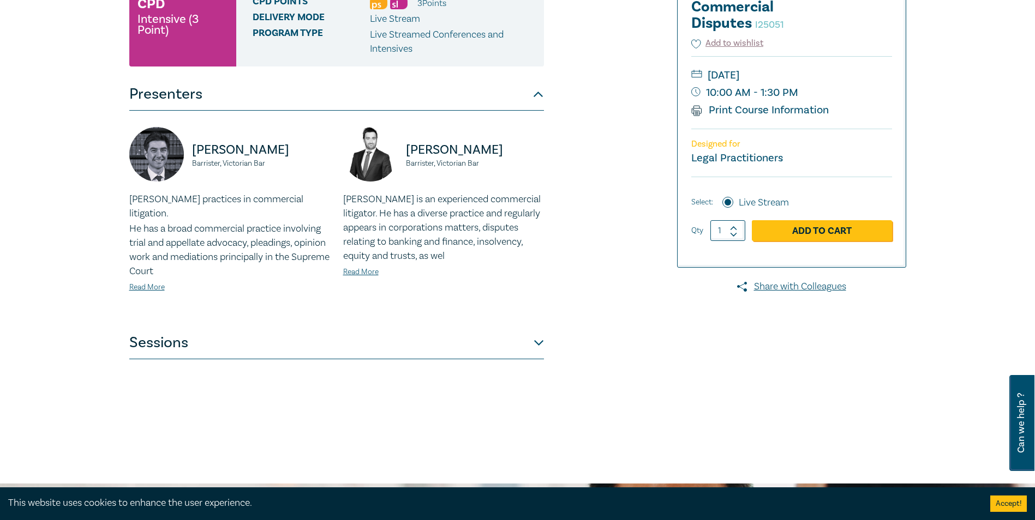
scroll to position [273, 0]
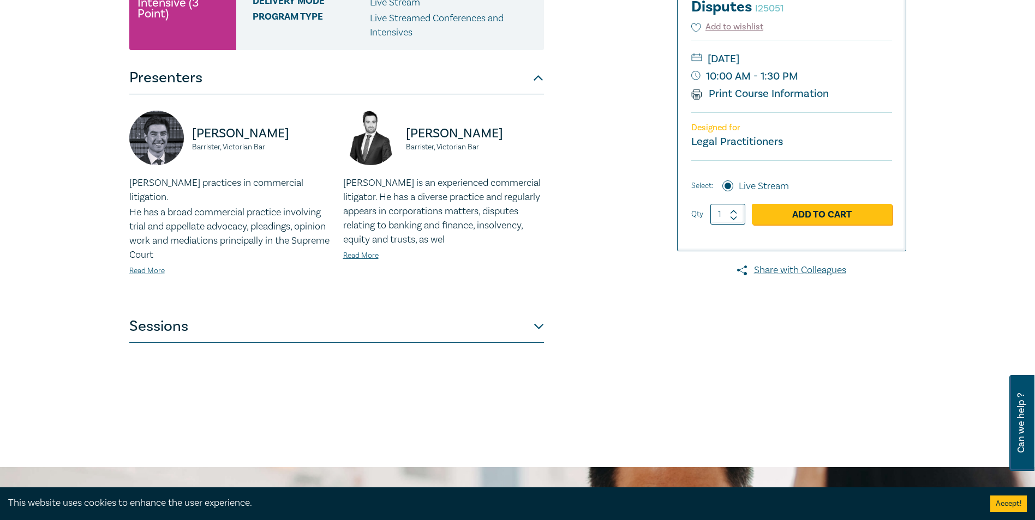
click at [541, 313] on button "Sessions" at bounding box center [336, 326] width 415 height 33
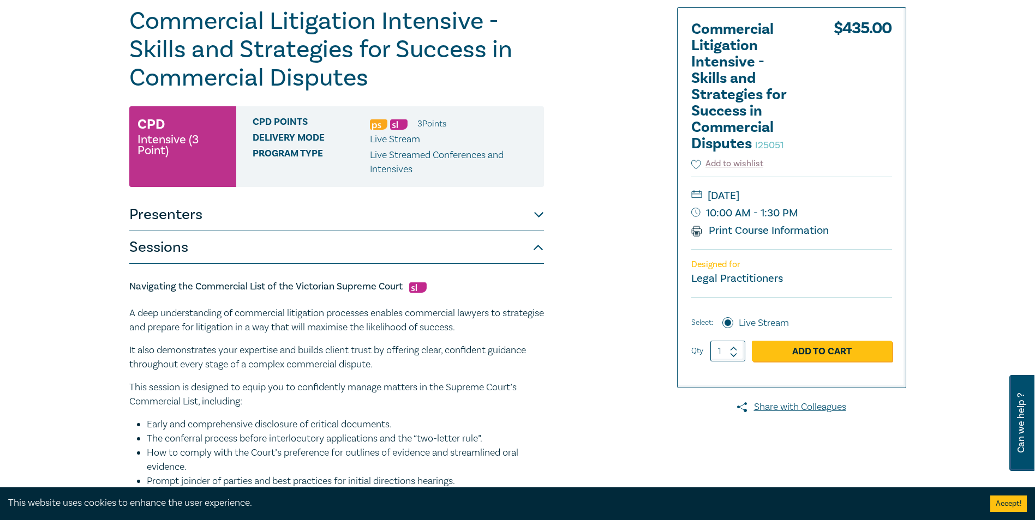
scroll to position [91, 0]
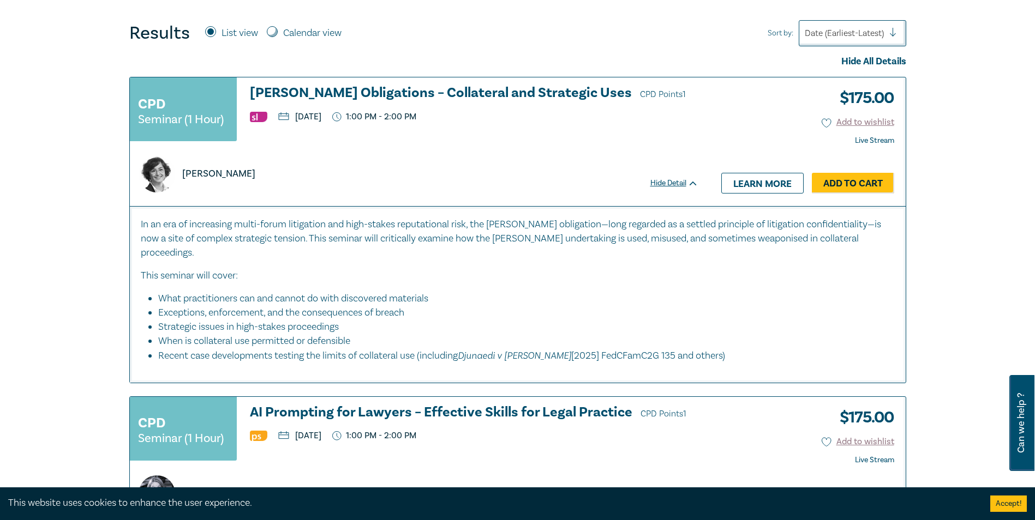
click at [272, 33] on input "Calendar view" at bounding box center [272, 31] width 11 height 11
radio input "true"
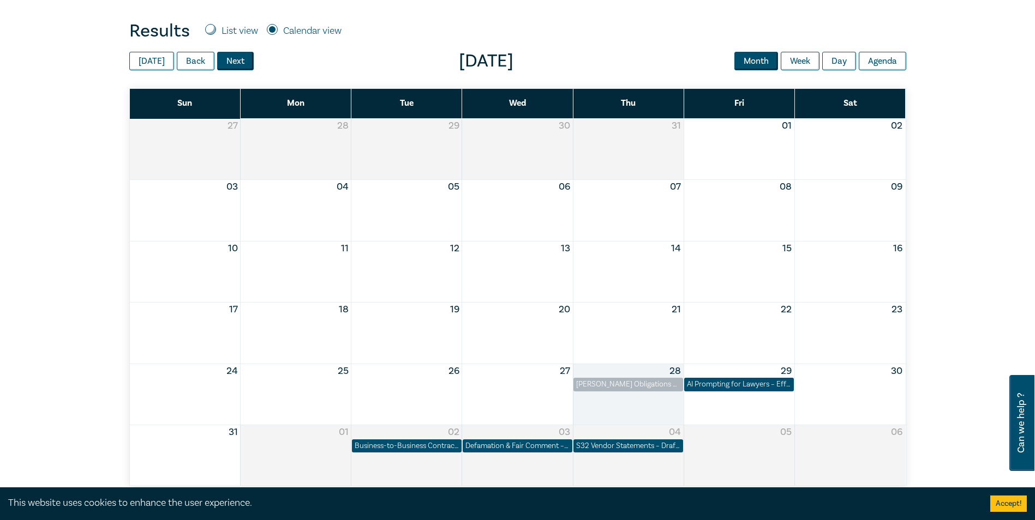
click at [240, 63] on button "Next" at bounding box center [235, 61] width 37 height 19
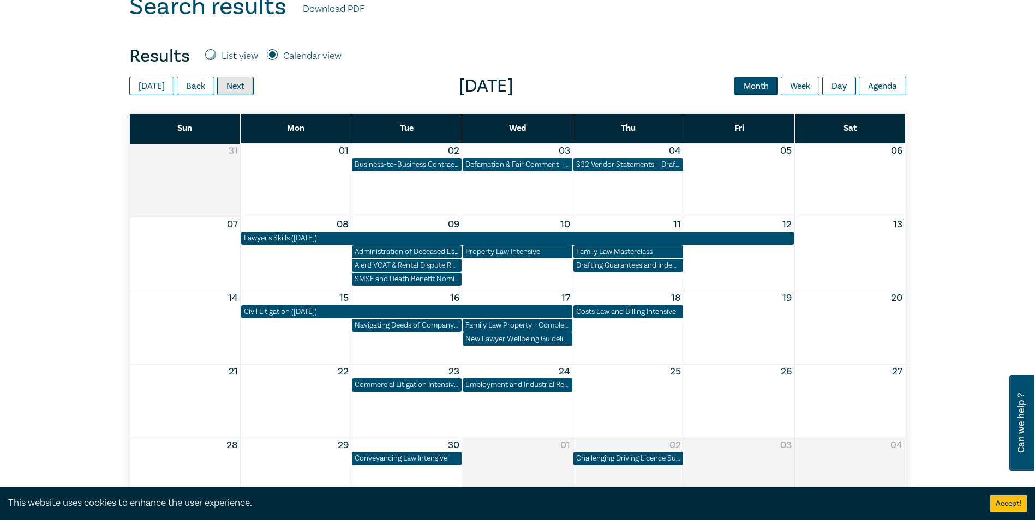
scroll to position [364, 0]
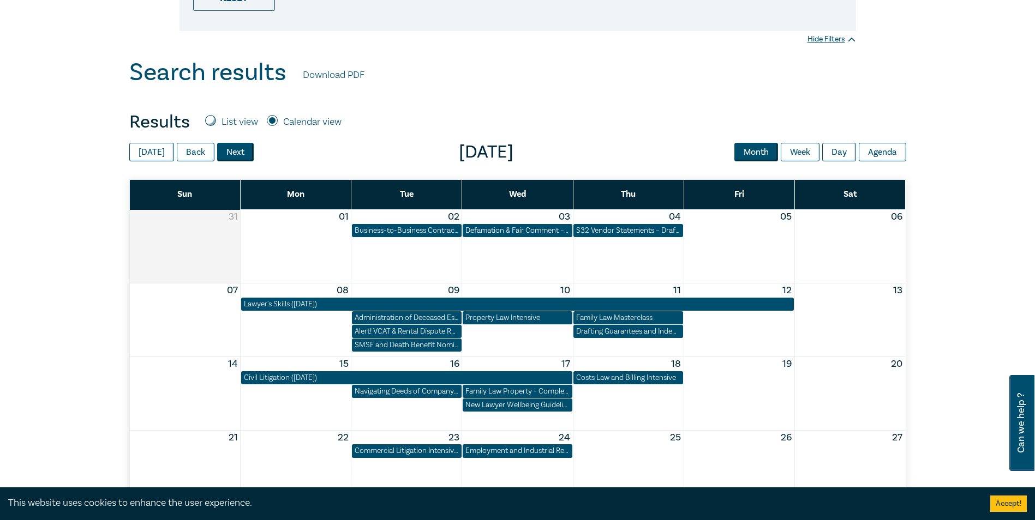
click at [227, 153] on button "Next" at bounding box center [235, 152] width 37 height 19
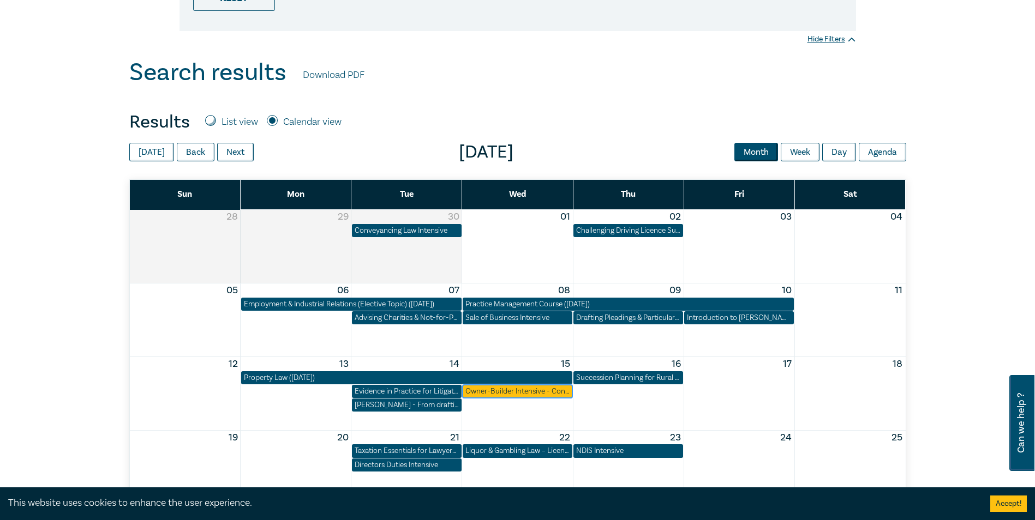
click at [507, 392] on div "Owner-Builder Intensive - Contracts, Claims, and Compliance" at bounding box center [517, 391] width 104 height 11
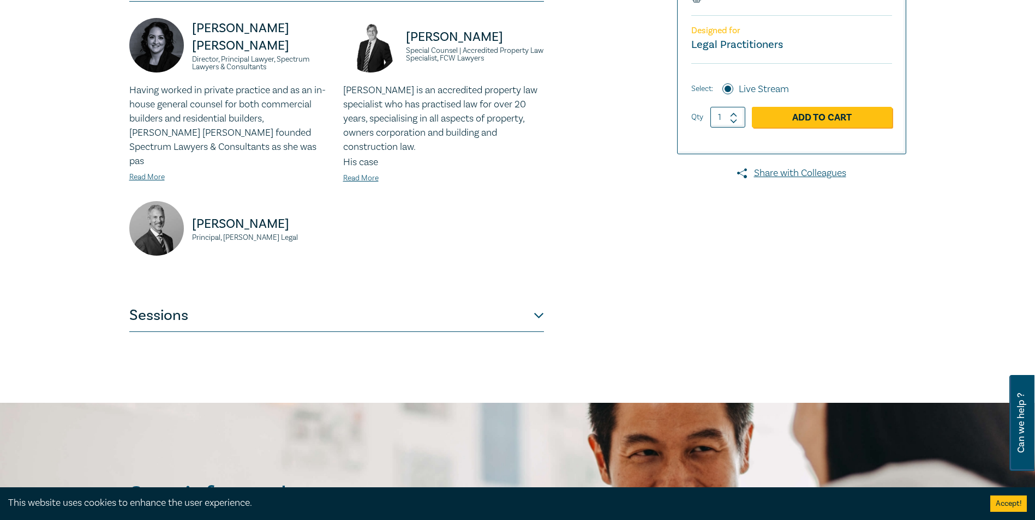
scroll to position [364, 0]
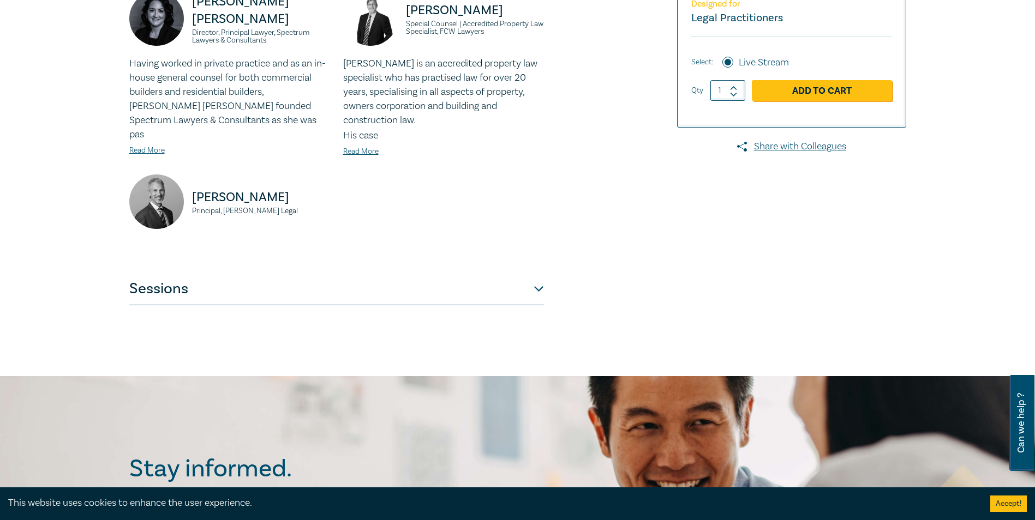
click at [537, 276] on button "Sessions" at bounding box center [336, 289] width 415 height 33
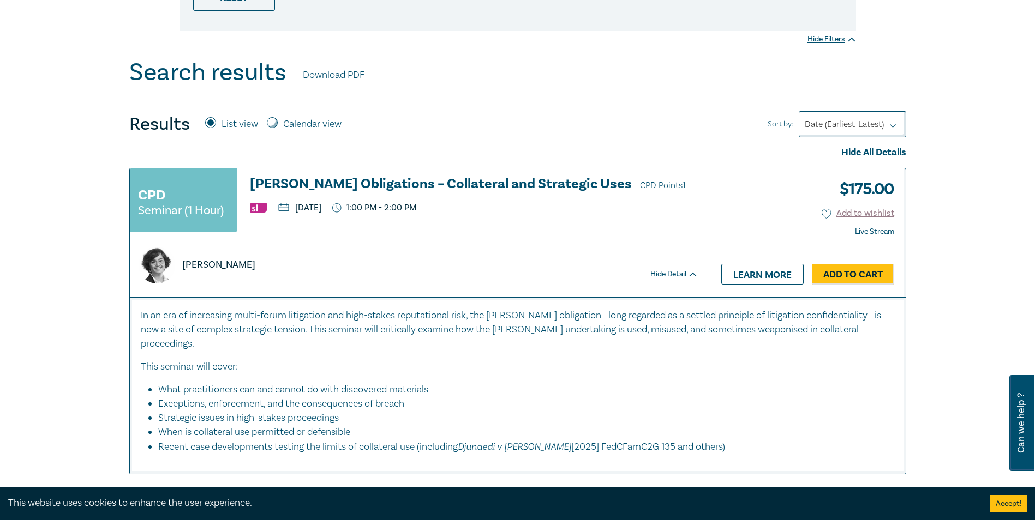
click at [272, 120] on input "Calendar view" at bounding box center [272, 122] width 11 height 11
radio input "true"
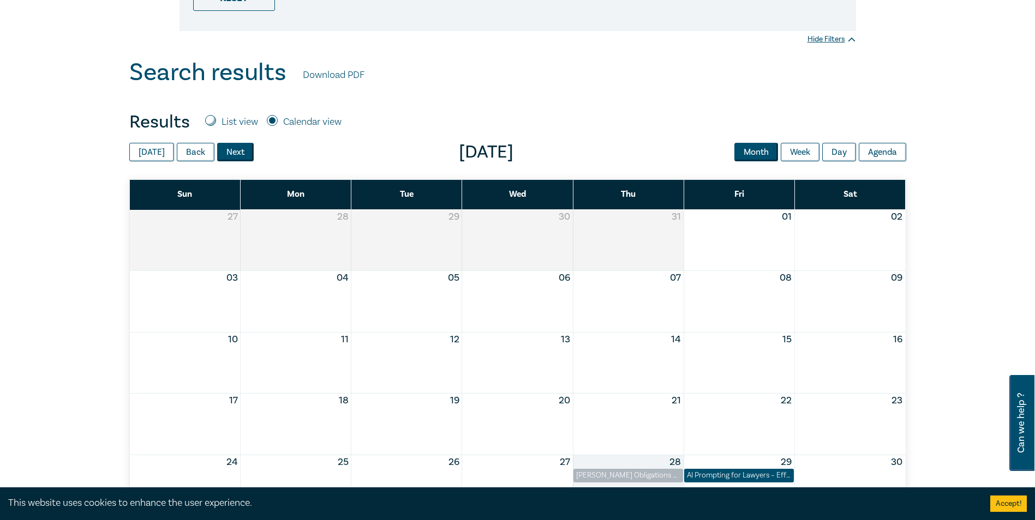
click at [225, 153] on button "Next" at bounding box center [235, 152] width 37 height 19
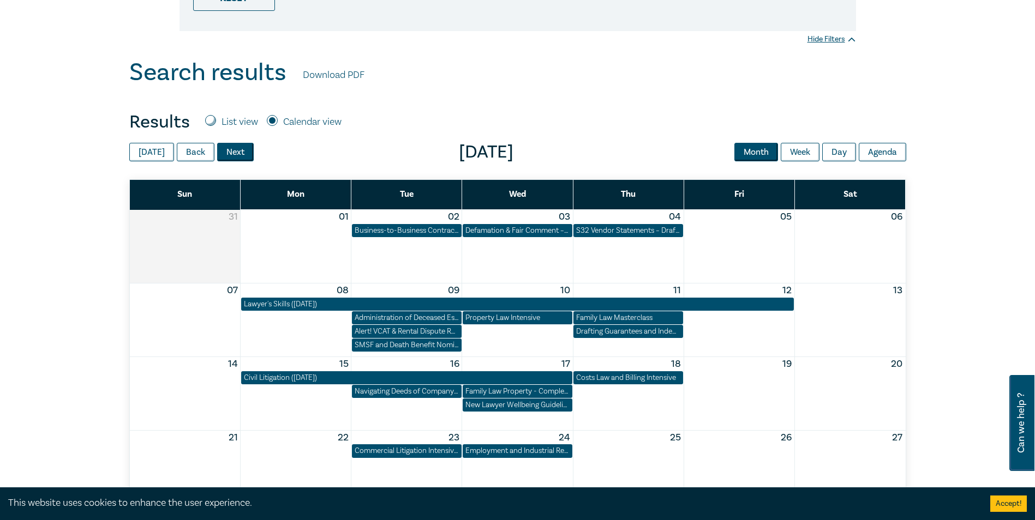
click at [225, 153] on button "Next" at bounding box center [235, 152] width 37 height 19
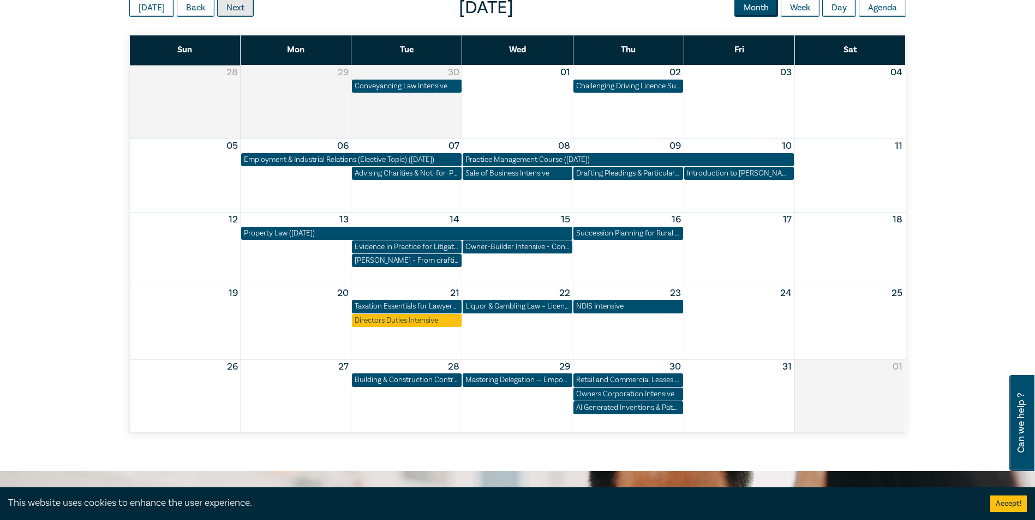
scroll to position [545, 0]
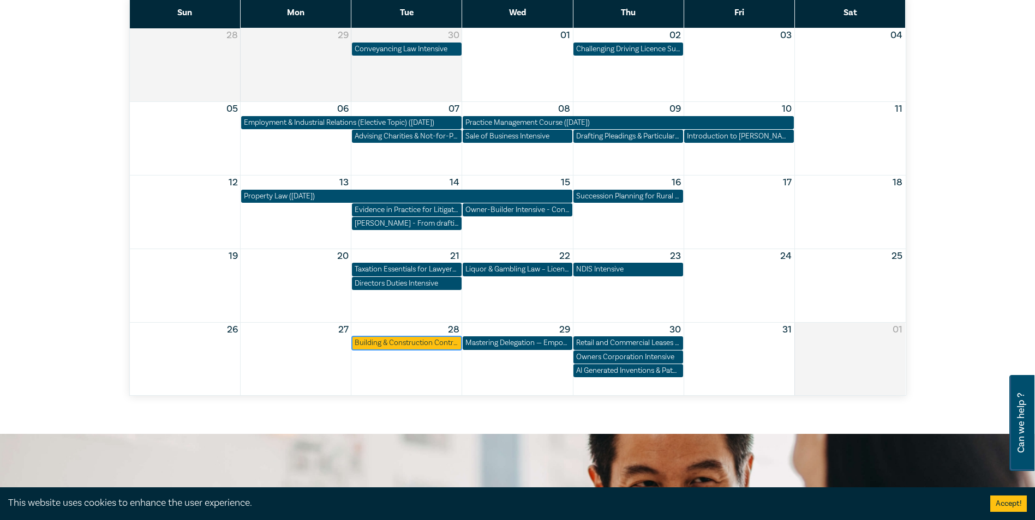
click at [411, 345] on div "Building & Construction Contracts – Contract Interpretation following Pafburn" at bounding box center [407, 343] width 104 height 11
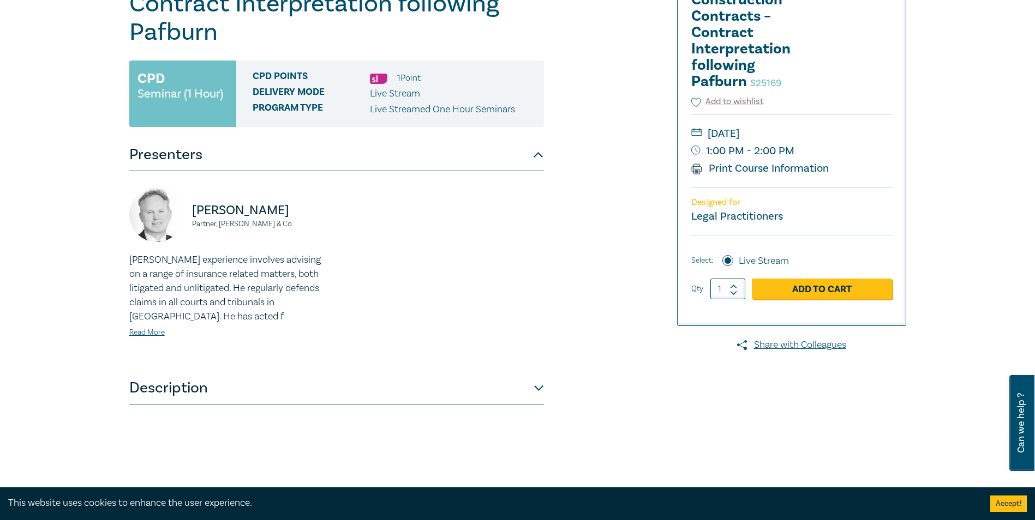
scroll to position [273, 0]
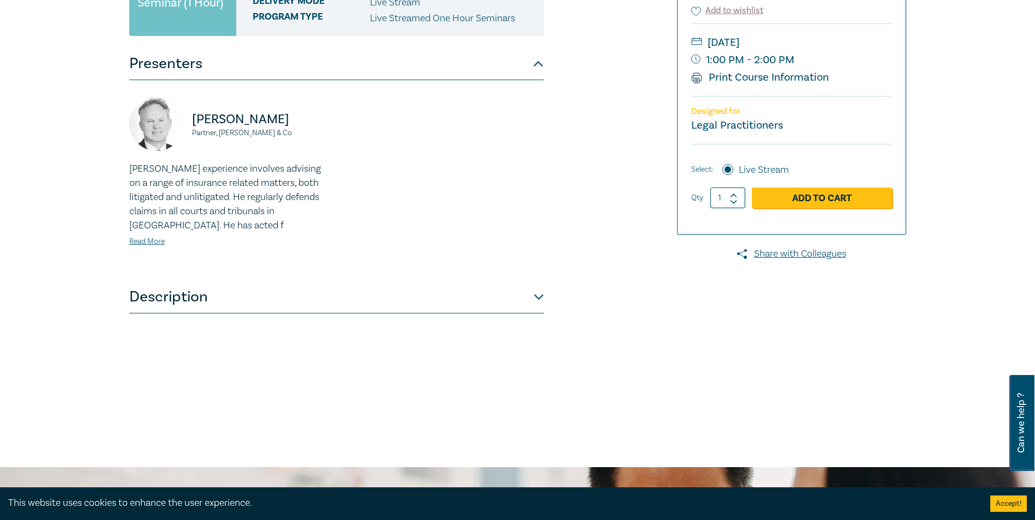
click at [537, 298] on button "Description" at bounding box center [336, 297] width 415 height 33
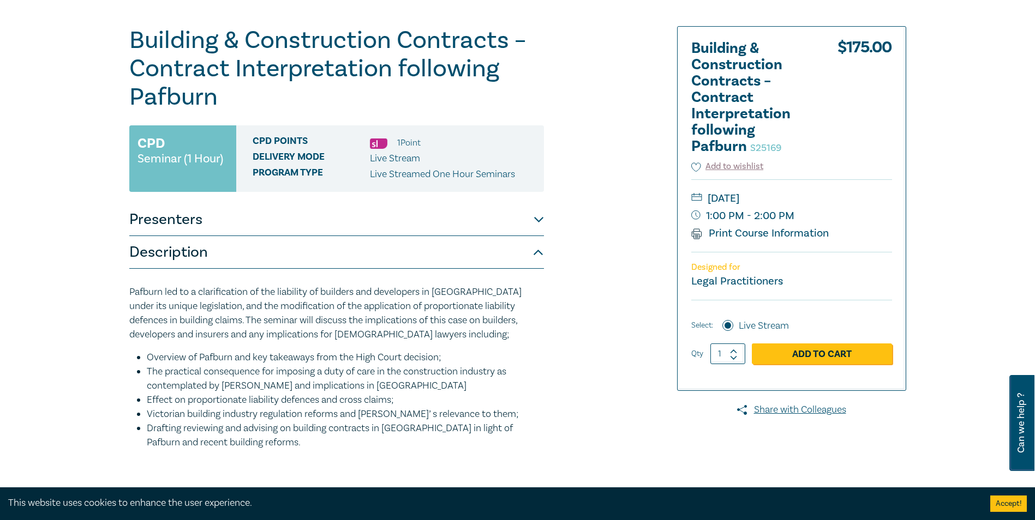
scroll to position [91, 0]
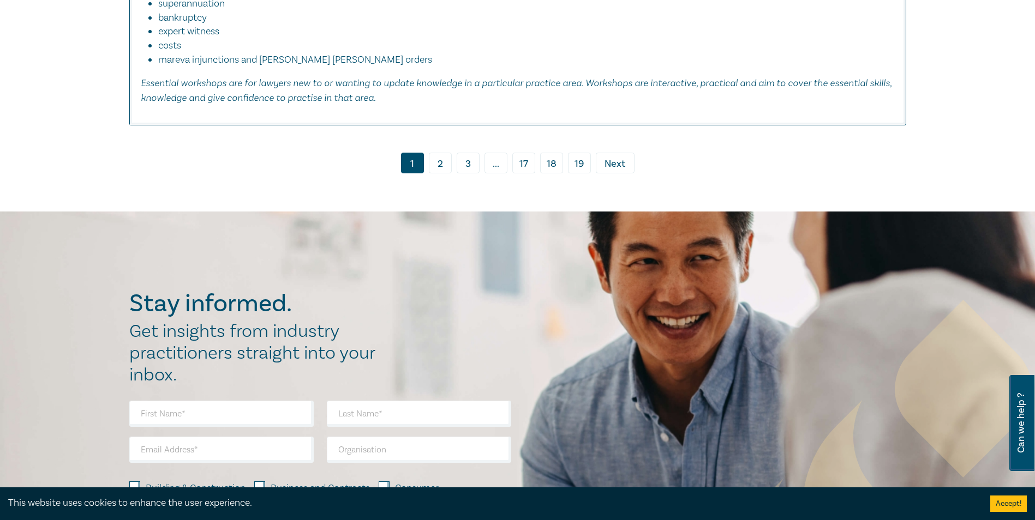
scroll to position [5455, 0]
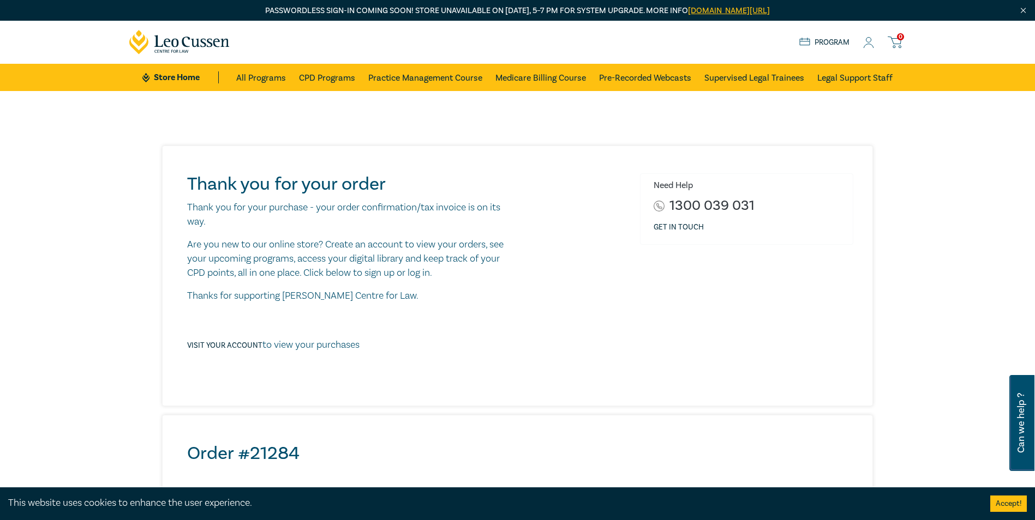
click at [866, 43] on icon at bounding box center [868, 42] width 11 height 11
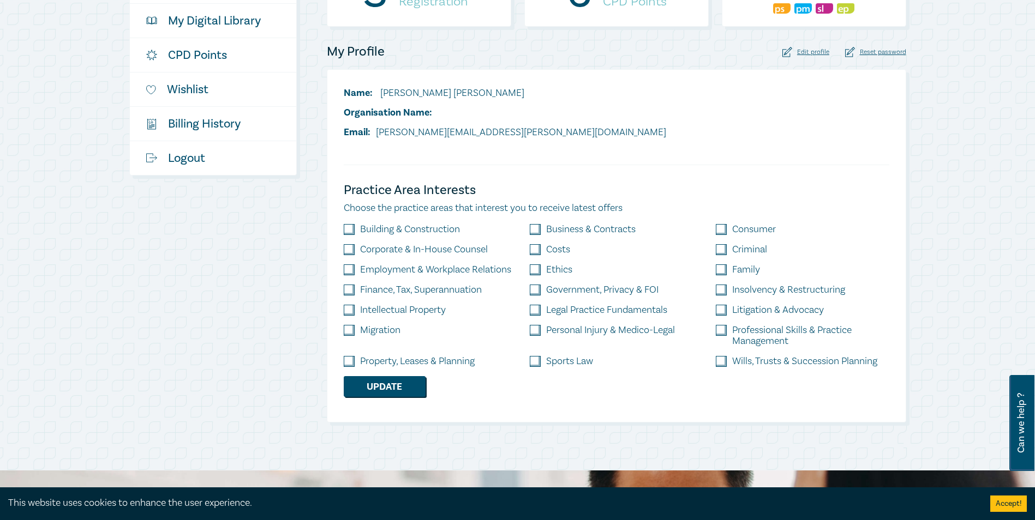
scroll to position [273, 0]
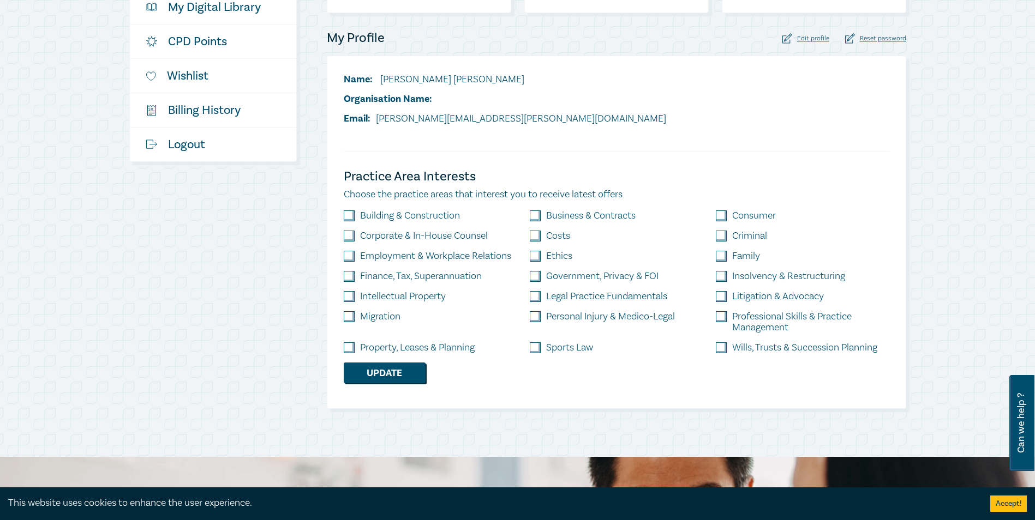
click at [351, 216] on input "checkbox" at bounding box center [349, 216] width 11 height 11
checkbox input "true"
click at [351, 237] on input "checkbox" at bounding box center [349, 236] width 11 height 11
checkbox input "true"
click at [532, 212] on input "checkbox" at bounding box center [535, 216] width 11 height 11
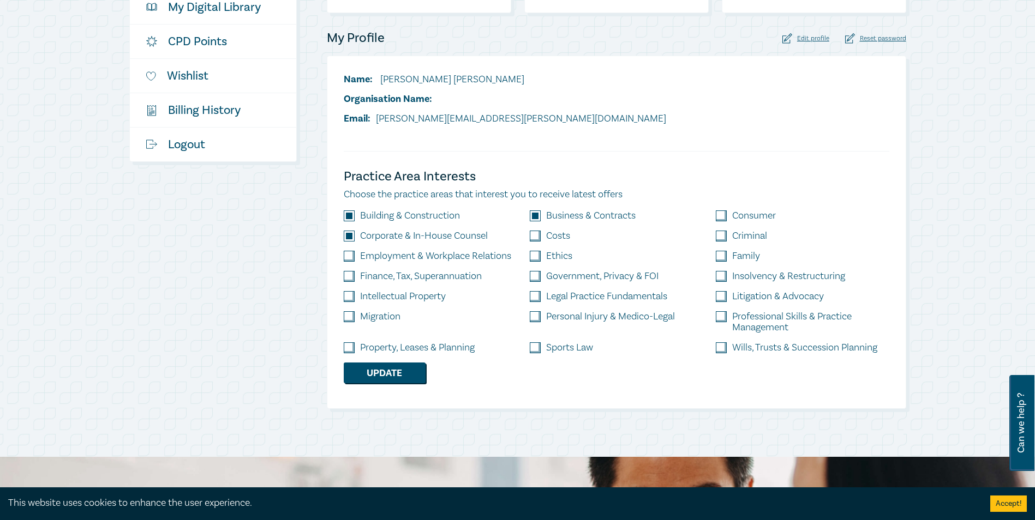
checkbox input "true"
click at [535, 261] on input "checkbox" at bounding box center [535, 256] width 11 height 11
checkbox input "true"
click at [351, 297] on input "checkbox" at bounding box center [349, 296] width 11 height 11
checkbox input "true"
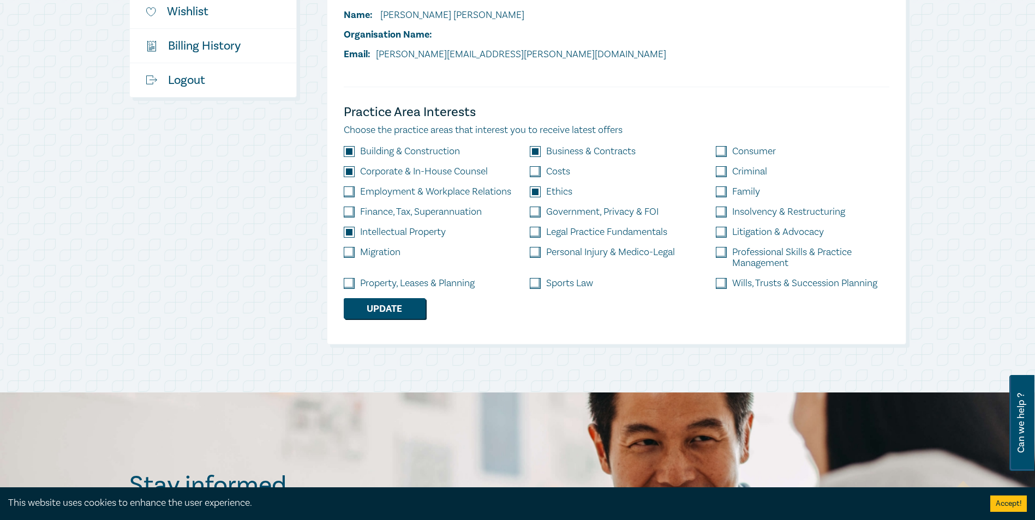
scroll to position [364, 0]
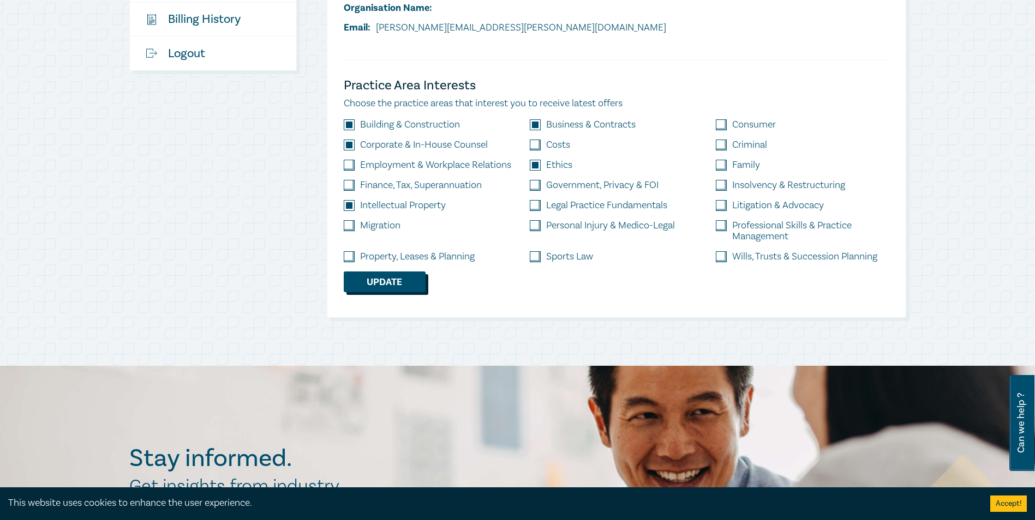
click at [395, 280] on button "Update" at bounding box center [385, 282] width 82 height 21
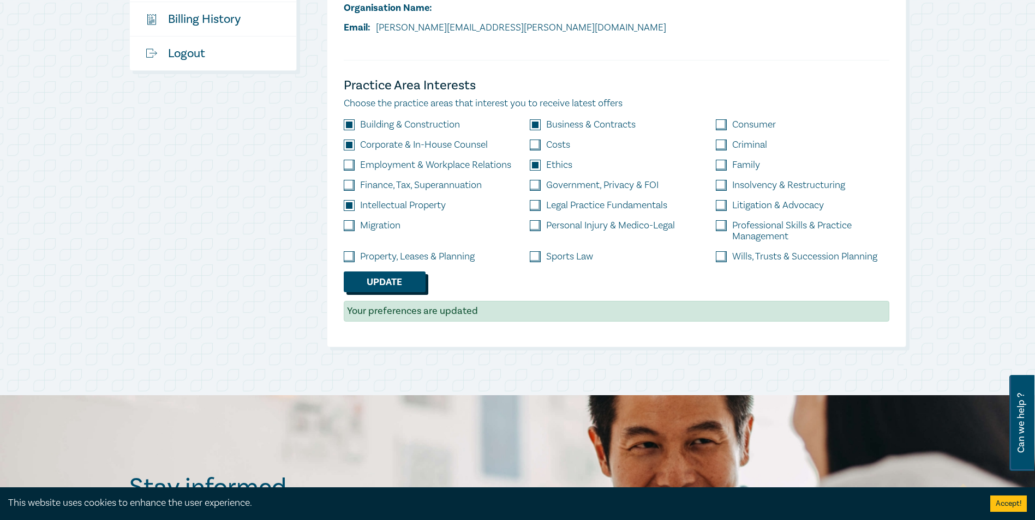
scroll to position [182, 0]
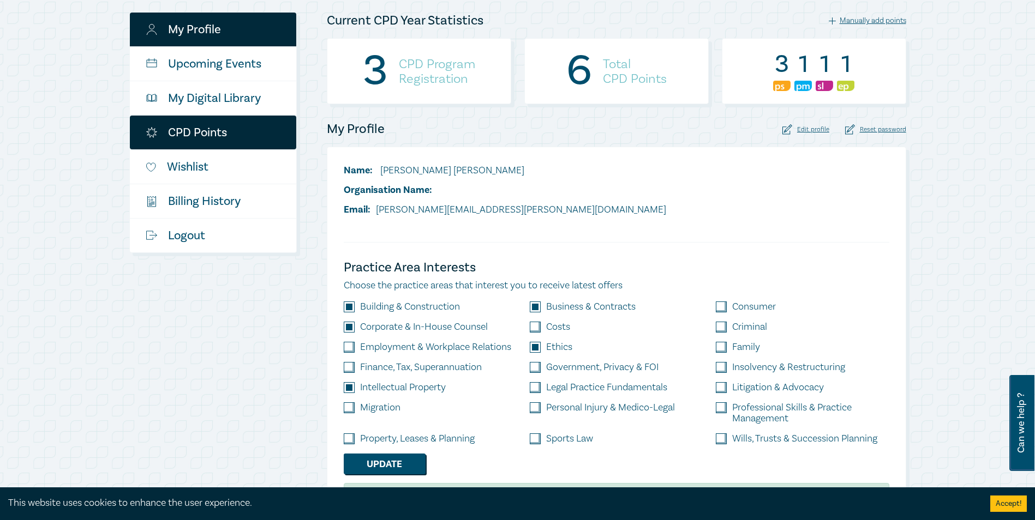
click at [200, 134] on link "CPD Points" at bounding box center [213, 133] width 166 height 34
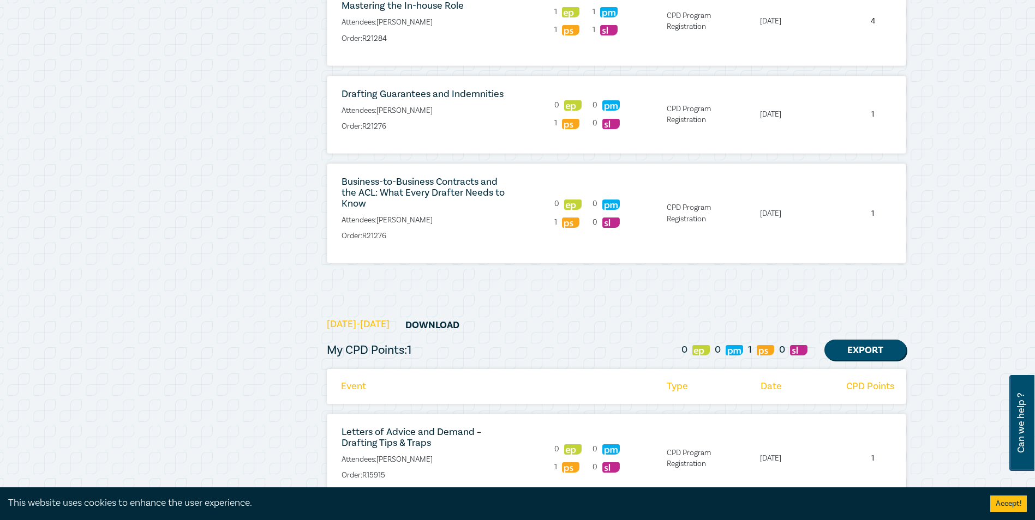
scroll to position [545, 0]
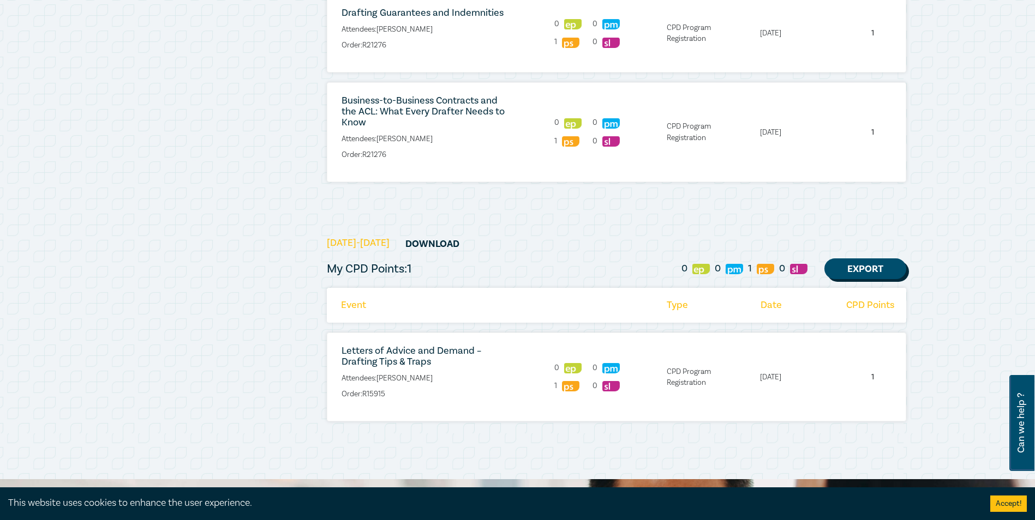
click at [862, 268] on link "Export" at bounding box center [865, 269] width 82 height 21
click at [863, 269] on link "Export" at bounding box center [865, 269] width 82 height 21
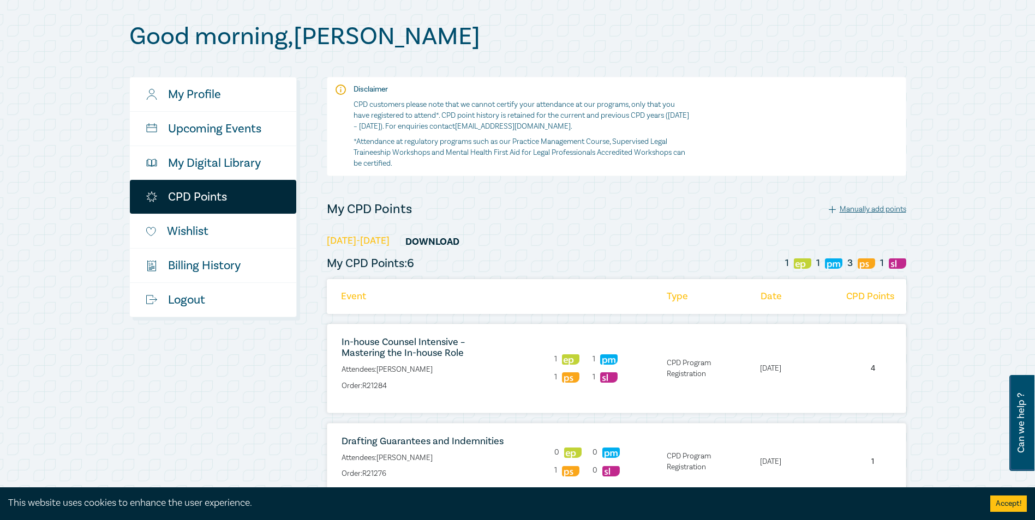
scroll to position [91, 0]
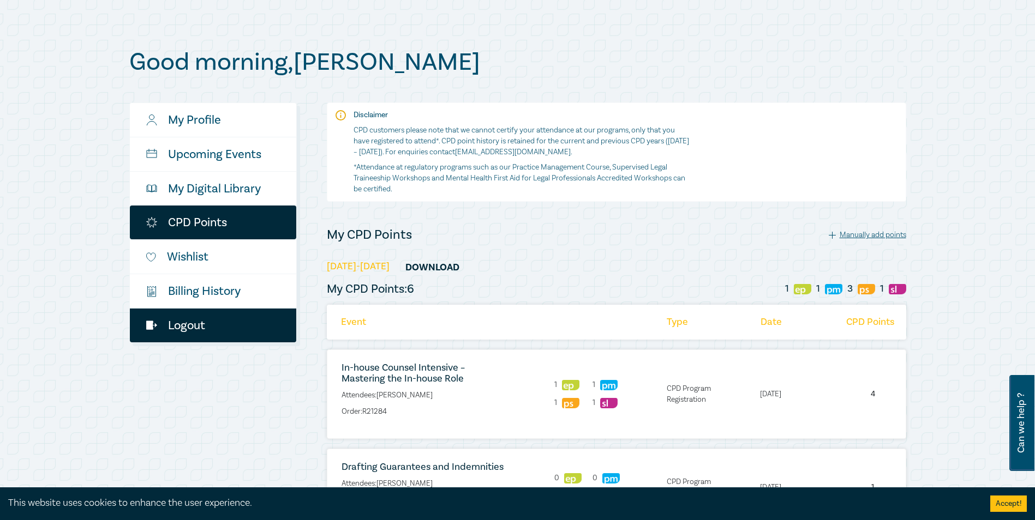
click at [177, 325] on link "Logout" at bounding box center [213, 326] width 166 height 34
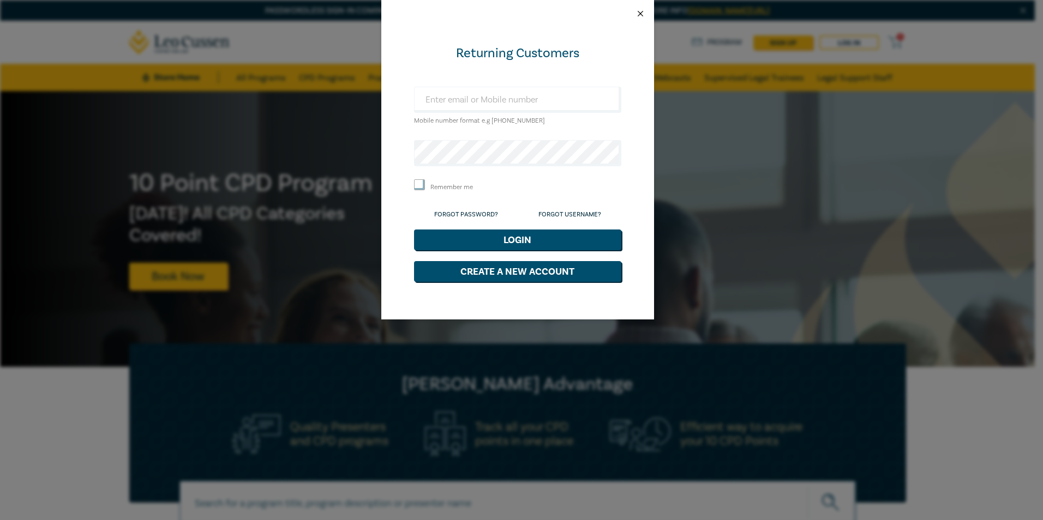
click at [637, 13] on button "Close" at bounding box center [640, 14] width 10 height 10
